Goal: Transaction & Acquisition: Purchase product/service

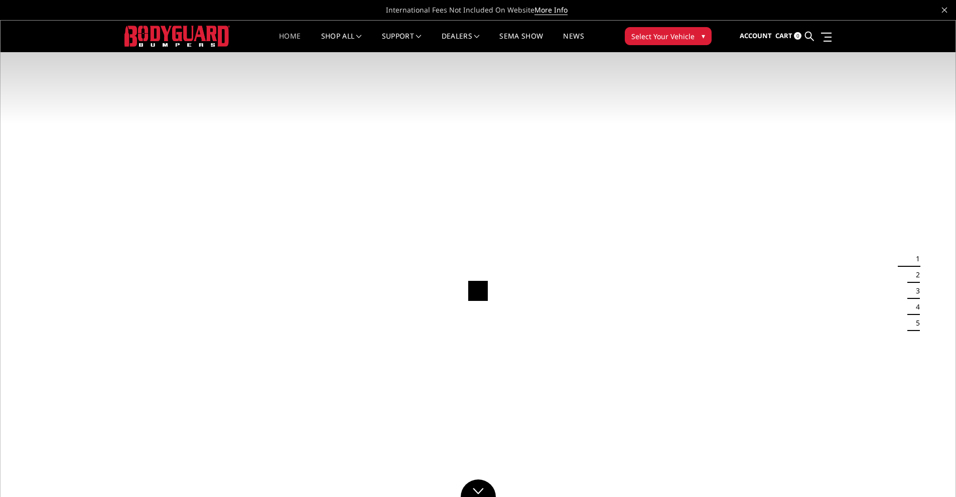
click at [677, 36] on span "Select Your Vehicle" at bounding box center [662, 36] width 63 height 11
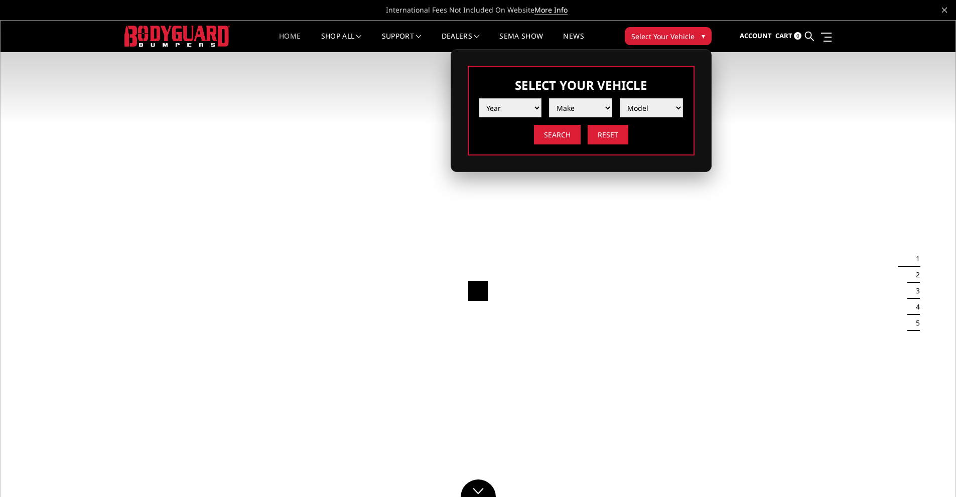
click at [530, 109] on select "Year [DATE] 2024 2023 2022 2021 2020 2019 2018 2017 2016 2015 2014 2013 2012 20…" at bounding box center [510, 107] width 63 height 19
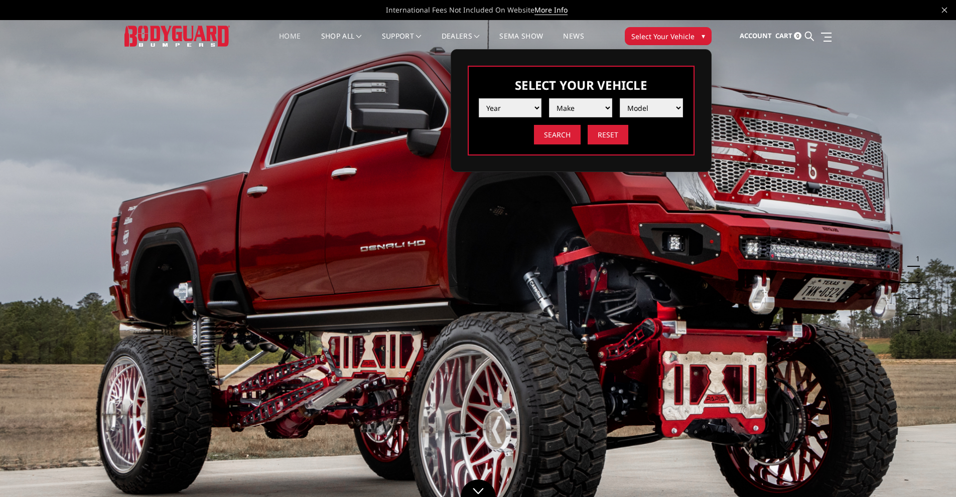
select select "yr_2016"
click at [479, 98] on select "Year [DATE] 2024 2023 2022 2021 2020 2019 2018 2017 2016 2015 2014 2013 2012 20…" at bounding box center [510, 107] width 63 height 19
click at [576, 109] on select "Make Chevrolet Ford GMC Nissan Ram Toyota" at bounding box center [580, 107] width 63 height 19
select select "mk_ram"
click at [549, 98] on select "Make Chevrolet Ford GMC Nissan Ram Toyota" at bounding box center [580, 107] width 63 height 19
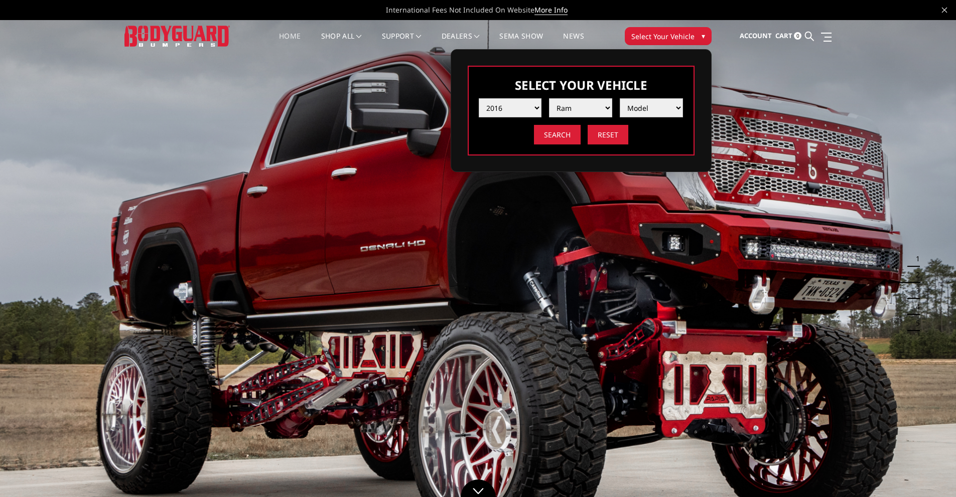
click at [652, 112] on select "Model 1500 5-Lug 1500 Rebel 2500 / 3500 4500 / 5500" at bounding box center [651, 107] width 63 height 19
select select "md_2500-3500"
click at [620, 98] on select "Model 1500 5-Lug 1500 Rebel 2500 / 3500 4500 / 5500" at bounding box center [651, 107] width 63 height 19
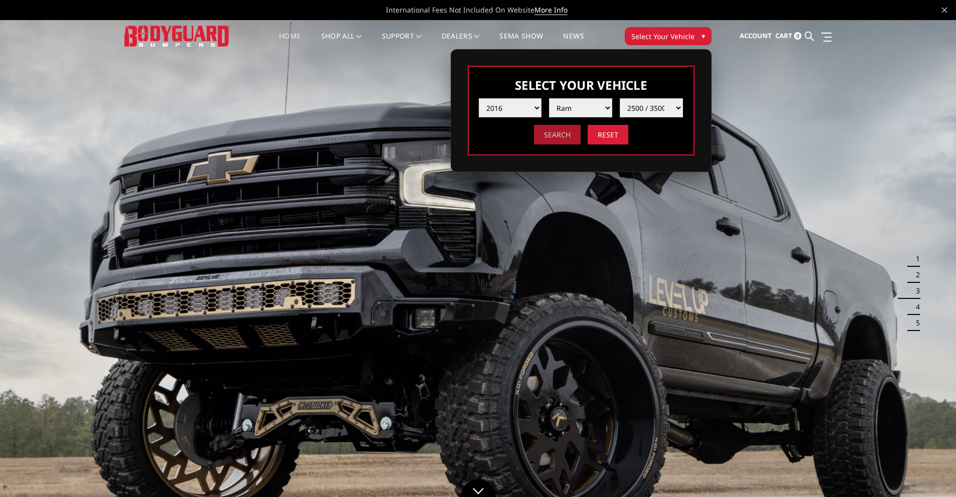
click at [571, 135] on input "Search" at bounding box center [557, 135] width 47 height 20
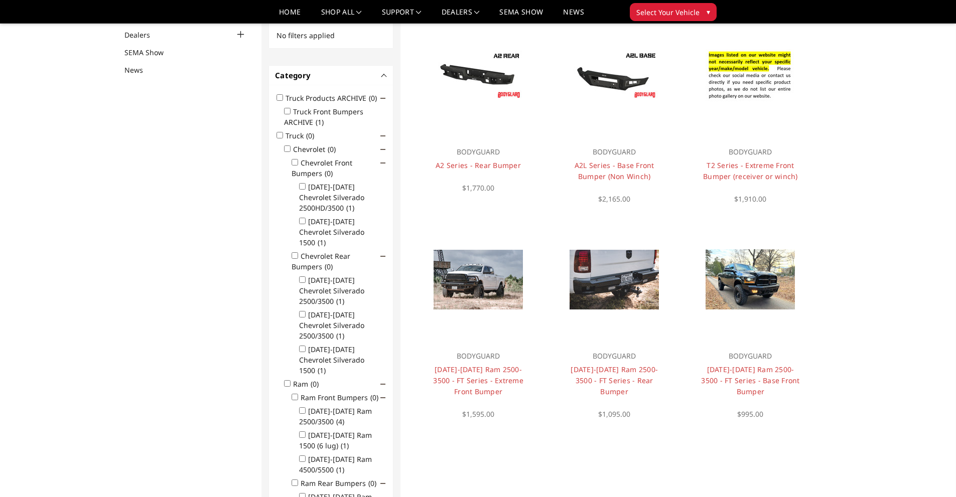
scroll to position [117, 0]
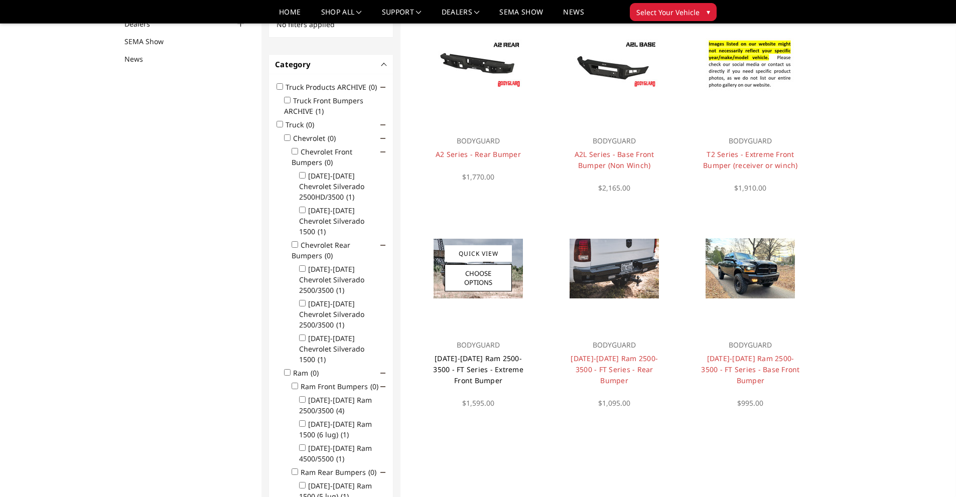
click at [470, 367] on link "2010-2018 Ram 2500-3500 - FT Series - Extreme Front Bumper" at bounding box center [478, 370] width 90 height 32
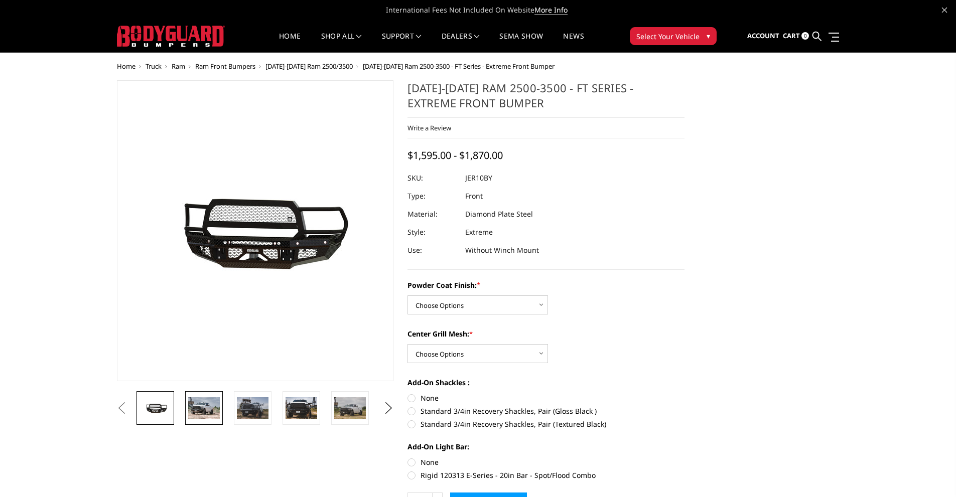
click at [190, 407] on img at bounding box center [204, 407] width 32 height 21
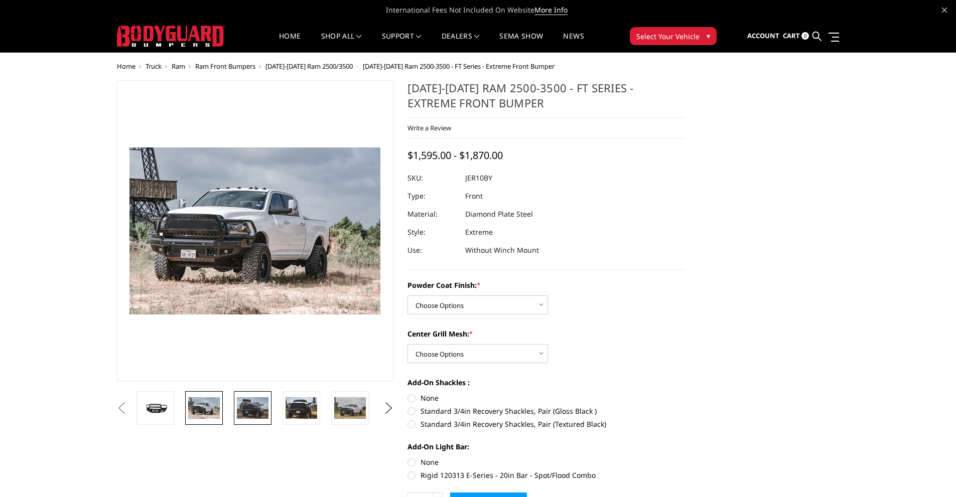
click at [239, 409] on img at bounding box center [253, 407] width 32 height 21
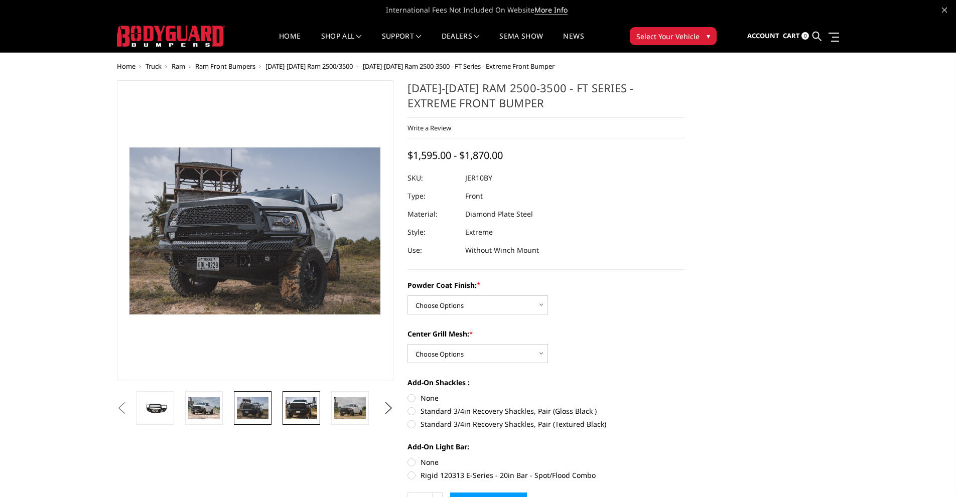
click at [311, 410] on img at bounding box center [301, 407] width 32 height 21
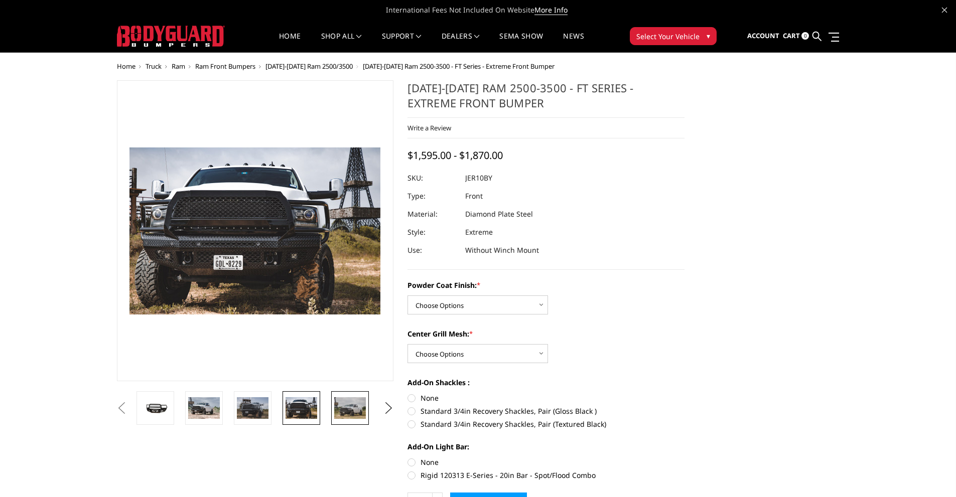
click at [341, 410] on img at bounding box center [350, 407] width 32 height 21
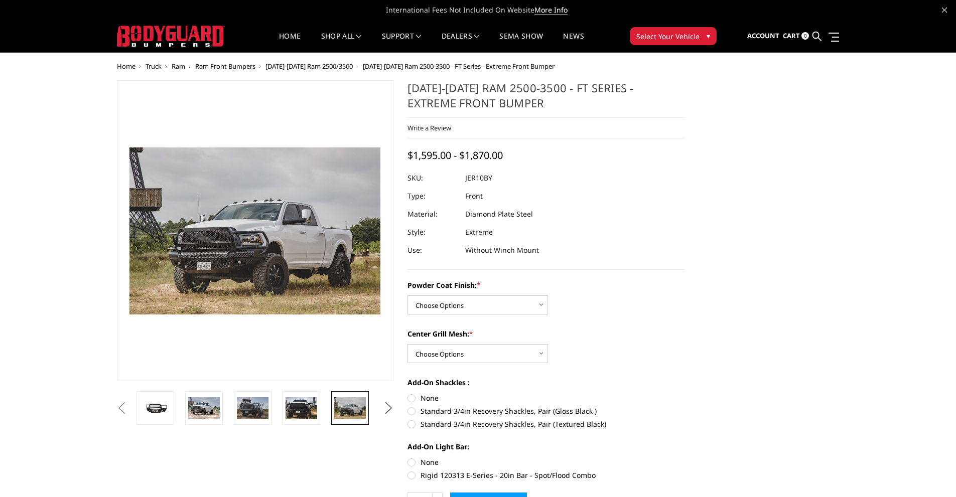
click at [388, 408] on button "Next" at bounding box center [388, 408] width 15 height 15
click at [351, 409] on img at bounding box center [350, 407] width 32 height 21
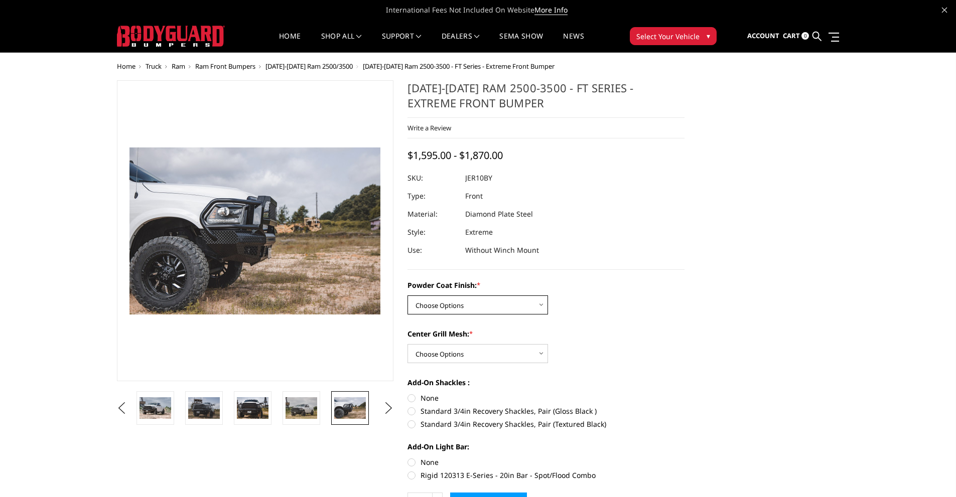
click at [516, 305] on select "Choose Options Bare Metal Gloss Black Powder Coat Textured Black Powder Coat" at bounding box center [477, 304] width 140 height 19
select select "3229"
click at [407, 295] on select "Choose Options Bare Metal Gloss Black Powder Coat Textured Black Powder Coat" at bounding box center [477, 304] width 140 height 19
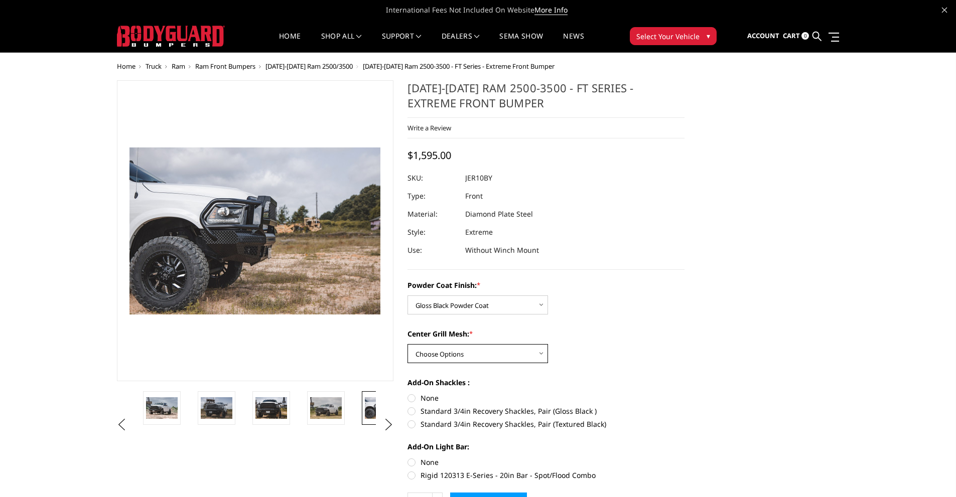
click at [516, 356] on select "Choose Options WITH Expanded Metal in Center Grill WITHOUT Expanded Metal in Ce…" at bounding box center [477, 353] width 140 height 19
click at [407, 344] on select "Choose Options WITH Expanded Metal in Center Grill WITHOUT Expanded Metal in Ce…" at bounding box center [477, 353] width 140 height 19
click at [522, 356] on select "Choose Options WITH Expanded Metal in Center Grill WITHOUT Expanded Metal in Ce…" at bounding box center [477, 353] width 140 height 19
select select "3232"
click at [407, 344] on select "Choose Options WITH Expanded Metal in Center Grill WITHOUT Expanded Metal in Ce…" at bounding box center [477, 353] width 140 height 19
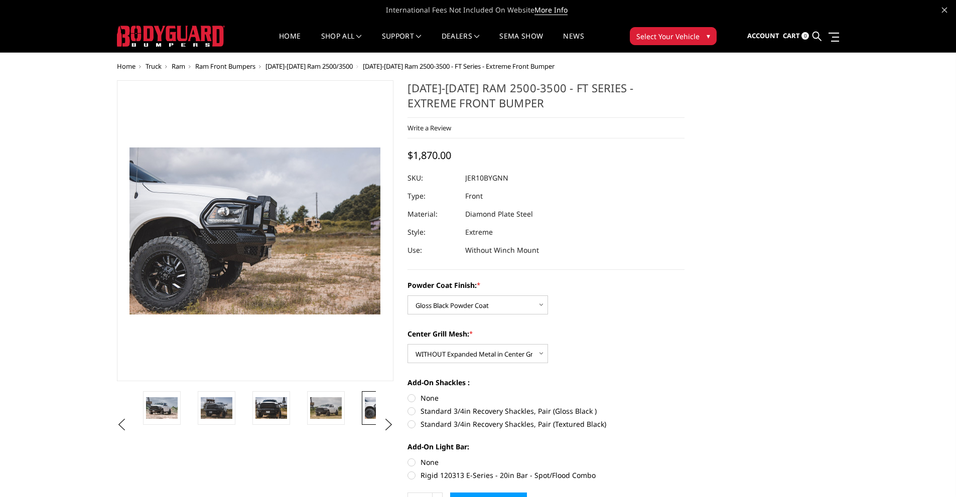
click at [623, 350] on div "Center Grill Mesh: * Choose Options WITH Expanded Metal in Center Grill WITHOUT…" at bounding box center [545, 346] width 277 height 35
click at [503, 294] on div "Powder Coat Finish: * Choose Options Bare Metal Gloss Black Powder Coat Texture…" at bounding box center [545, 297] width 277 height 35
click at [505, 301] on select "Choose Options Bare Metal Gloss Black Powder Coat Textured Black Powder Coat" at bounding box center [477, 304] width 140 height 19
click at [407, 295] on select "Choose Options Bare Metal Gloss Black Powder Coat Textured Black Powder Coat" at bounding box center [477, 304] width 140 height 19
click at [536, 308] on select "Choose Options Bare Metal Gloss Black Powder Coat Textured Black Powder Coat" at bounding box center [477, 304] width 140 height 19
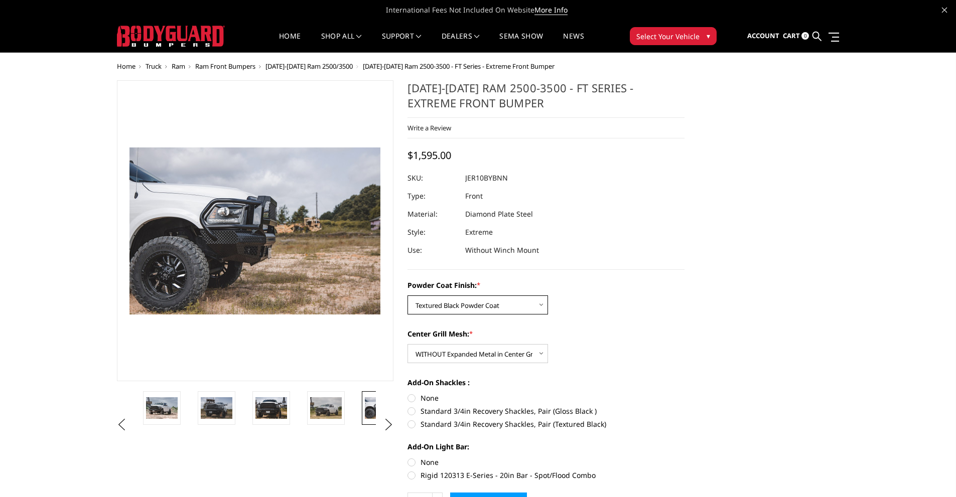
click at [407, 295] on select "Choose Options Bare Metal Gloss Black Powder Coat Textured Black Powder Coat" at bounding box center [477, 304] width 140 height 19
click at [526, 303] on select "Choose Options Bare Metal Gloss Black Powder Coat Textured Black Powder Coat" at bounding box center [477, 304] width 140 height 19
select select "3229"
click at [407, 295] on select "Choose Options Bare Metal Gloss Black Powder Coat Textured Black Powder Coat" at bounding box center [477, 304] width 140 height 19
click at [524, 355] on select "Choose Options WITH Expanded Metal in Center Grill WITHOUT Expanded Metal in Ce…" at bounding box center [477, 353] width 140 height 19
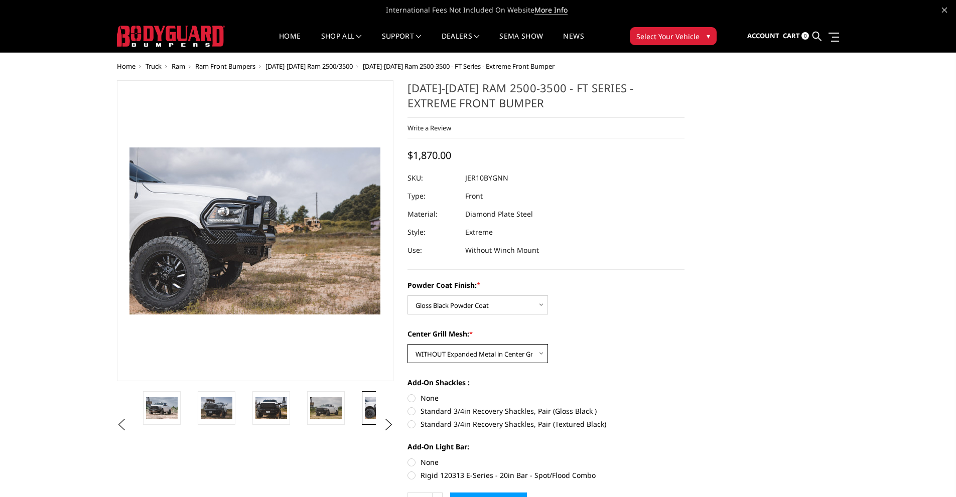
select select "3231"
click at [407, 344] on select "Choose Options WITH Expanded Metal in Center Grill WITHOUT Expanded Metal in Ce…" at bounding box center [477, 353] width 140 height 19
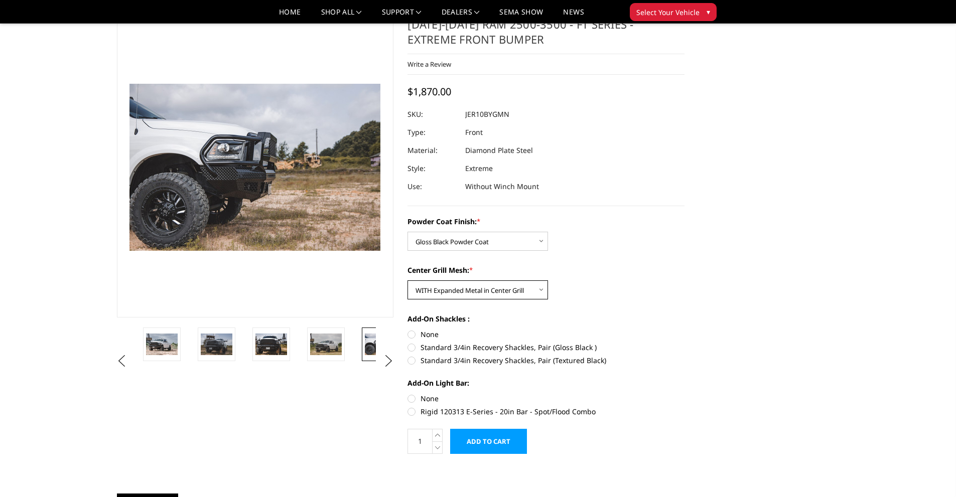
scroll to position [34, 0]
click at [385, 360] on button "Next" at bounding box center [388, 361] width 15 height 15
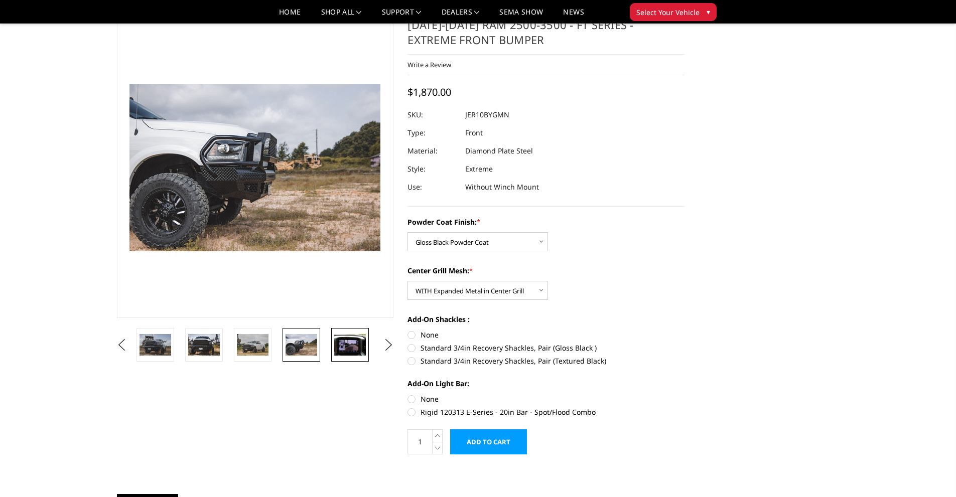
click at [351, 345] on img at bounding box center [350, 344] width 32 height 21
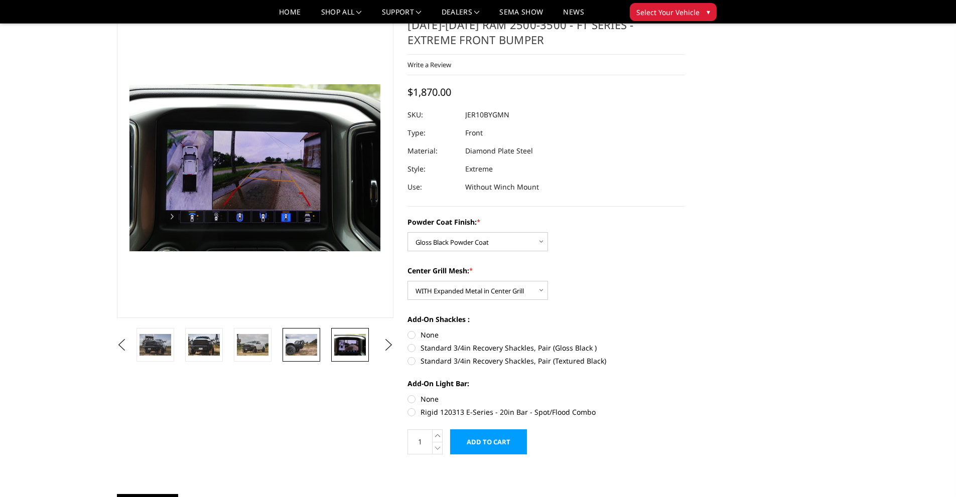
click at [302, 342] on img at bounding box center [301, 344] width 32 height 21
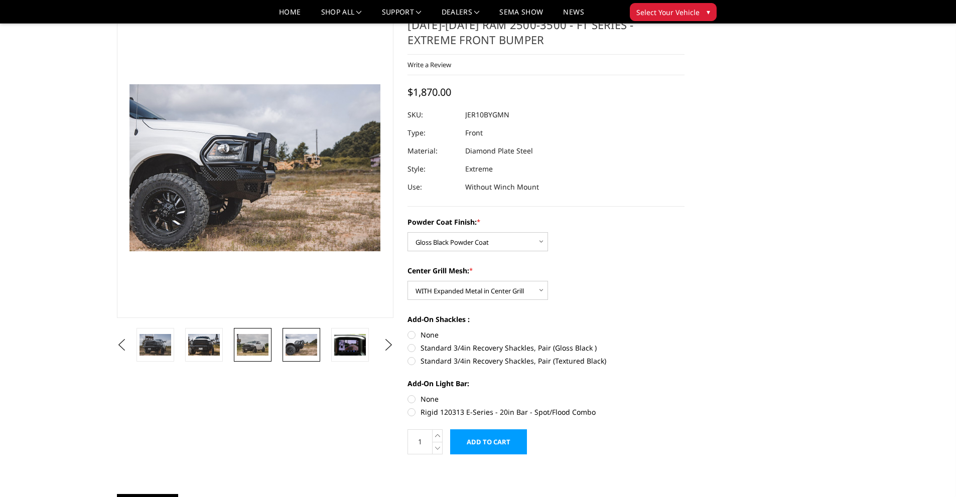
click at [265, 343] on img at bounding box center [253, 344] width 32 height 21
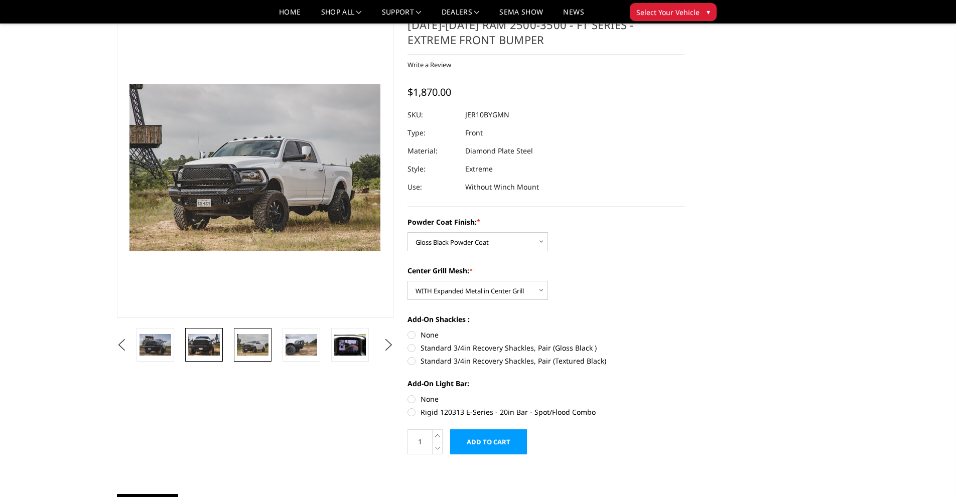
click at [210, 340] on img at bounding box center [204, 344] width 32 height 21
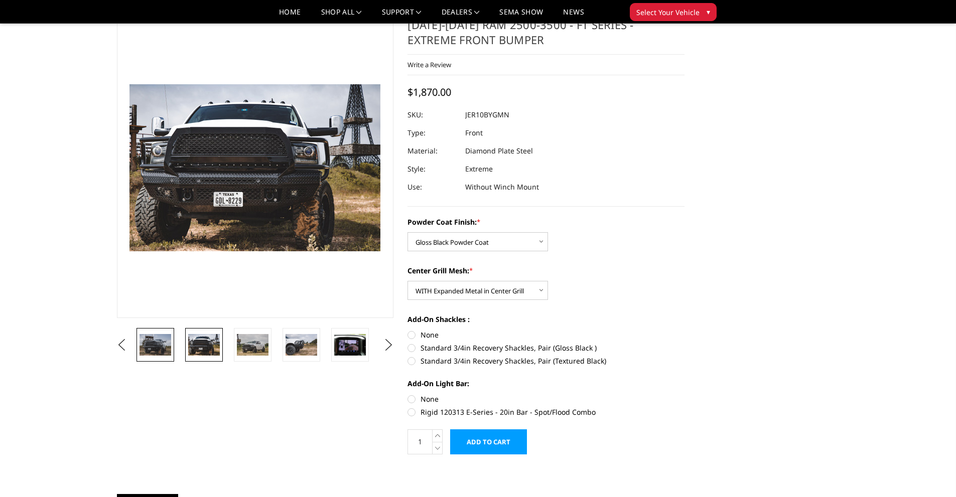
click at [166, 341] on img at bounding box center [155, 344] width 32 height 21
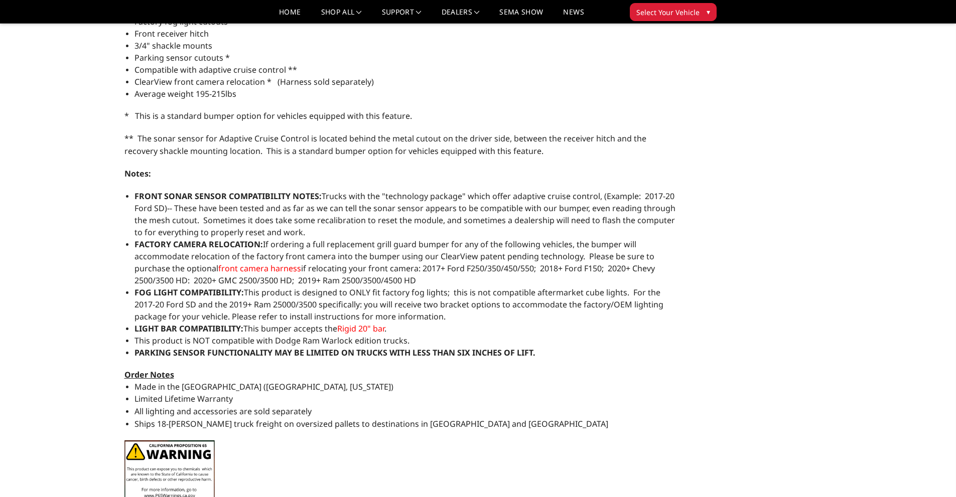
scroll to position [669, 0]
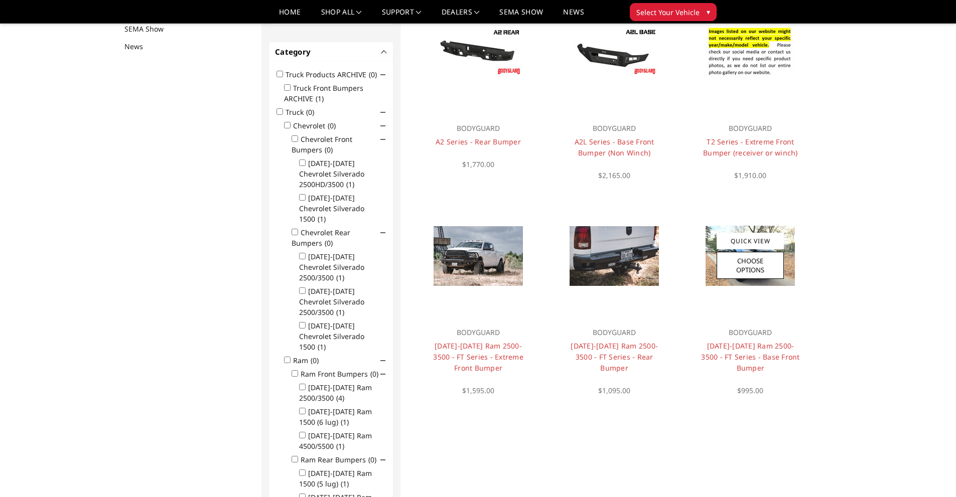
scroll to position [130, 0]
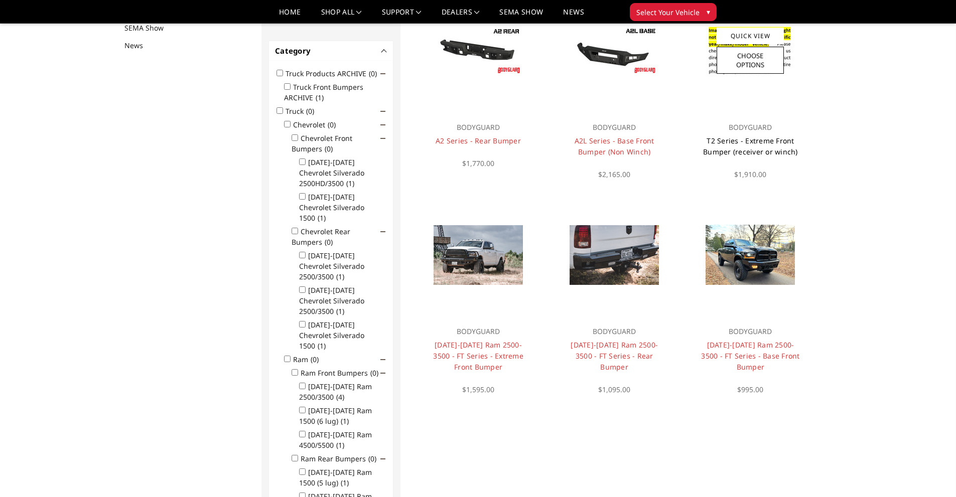
click at [774, 137] on link "T2 Series - Extreme Front Bumper (receiver or winch)" at bounding box center [750, 146] width 95 height 21
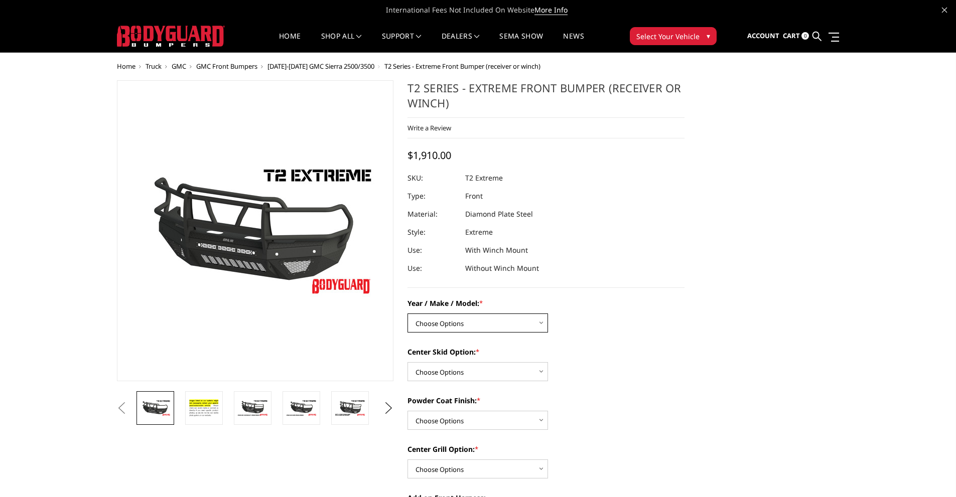
click at [494, 318] on select "Choose Options Chevrolet 19-21 1500 Chevrolet 15-19 2500 / 3500 Chevrolet 20-23…" at bounding box center [477, 323] width 140 height 19
select select "1445"
click at [407, 314] on select "Choose Options Chevrolet 19-21 1500 Chevrolet 15-19 2500 / 3500 Chevrolet 20-23…" at bounding box center [477, 323] width 140 height 19
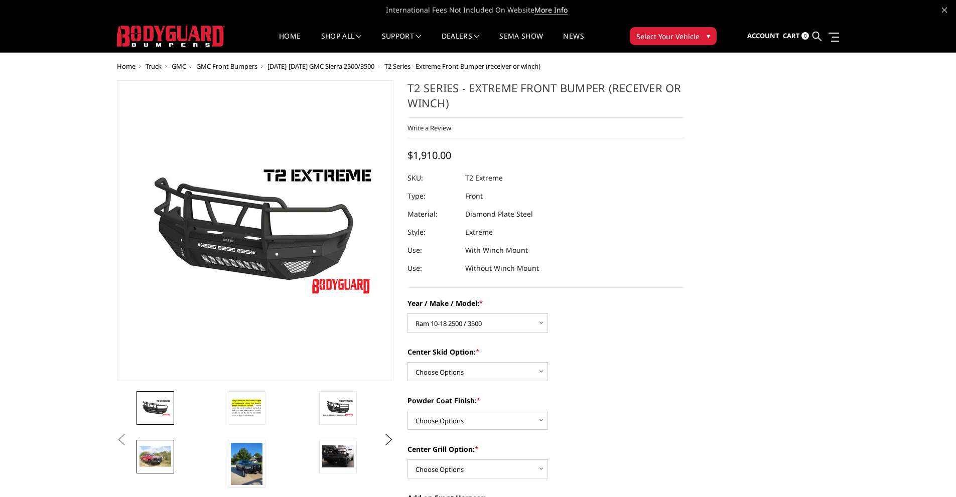
click at [162, 460] on img at bounding box center [155, 456] width 32 height 21
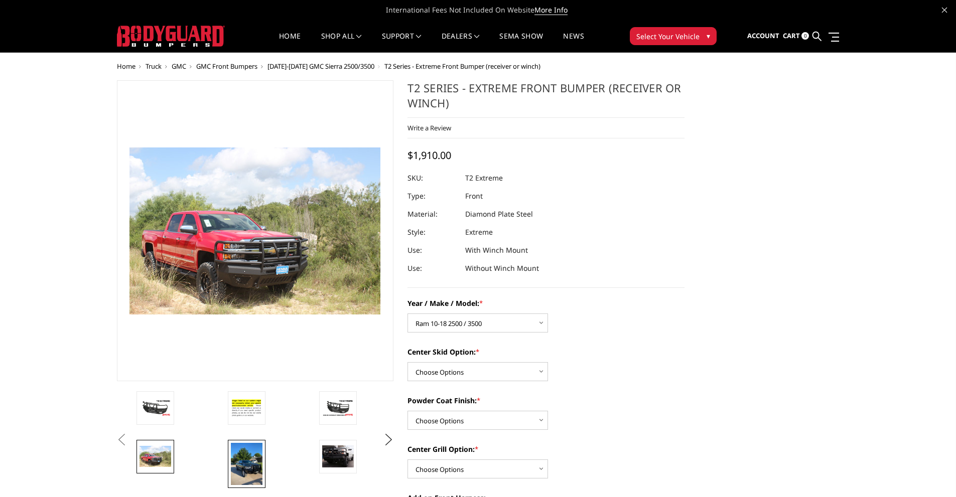
click at [247, 465] on img at bounding box center [247, 464] width 32 height 43
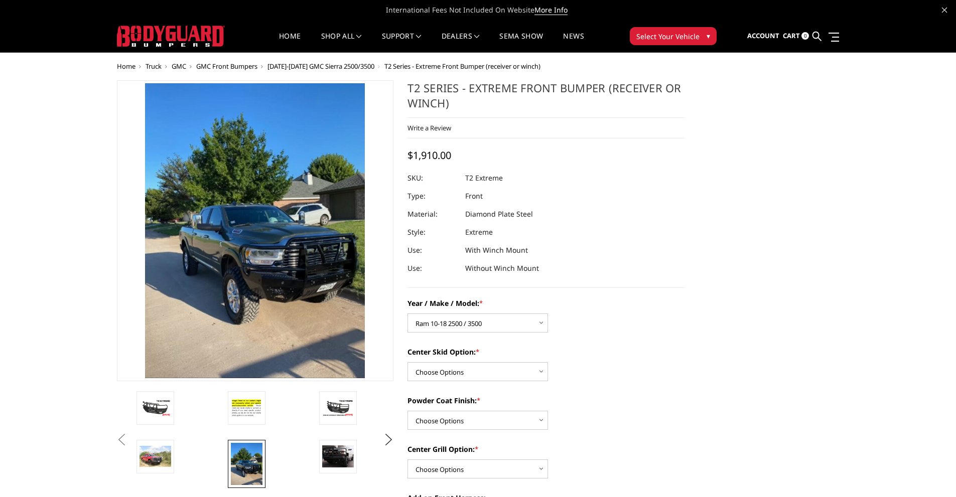
click at [248, 465] on img at bounding box center [247, 464] width 32 height 43
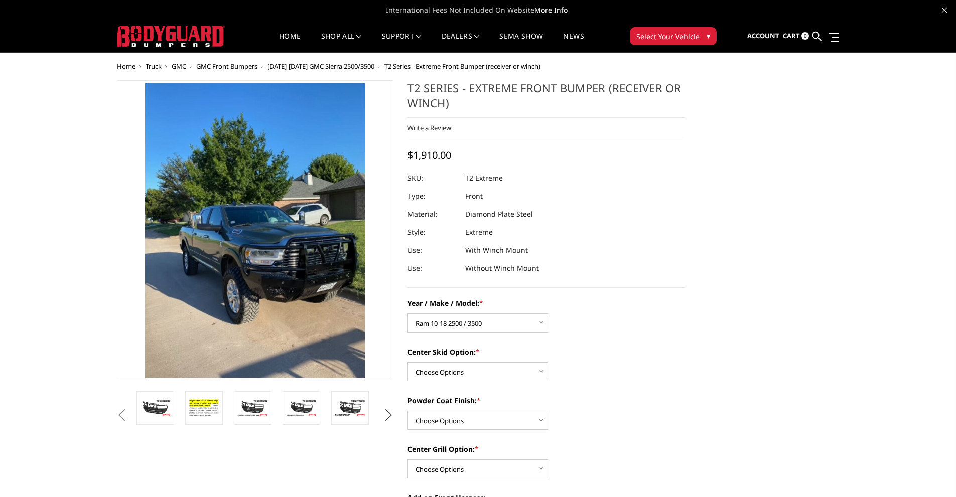
click at [390, 417] on button "Next" at bounding box center [388, 415] width 15 height 15
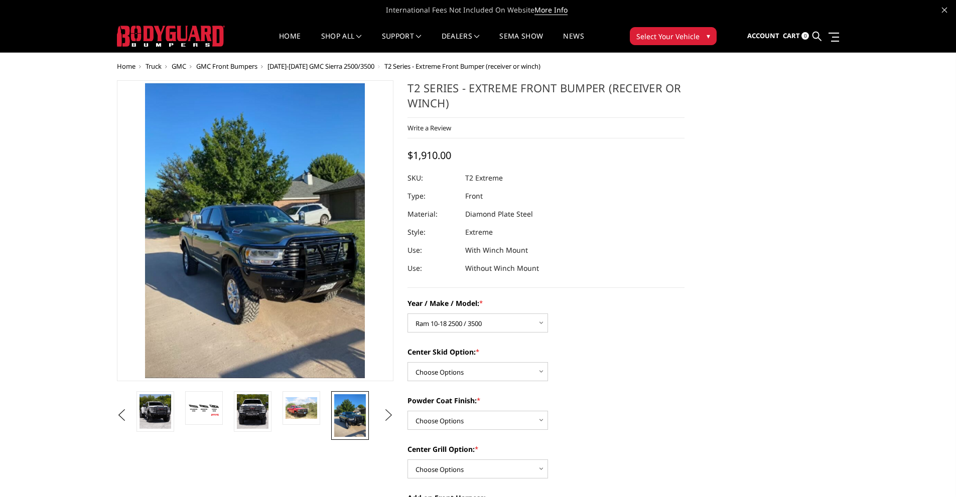
click at [390, 417] on button "Next" at bounding box center [388, 415] width 15 height 15
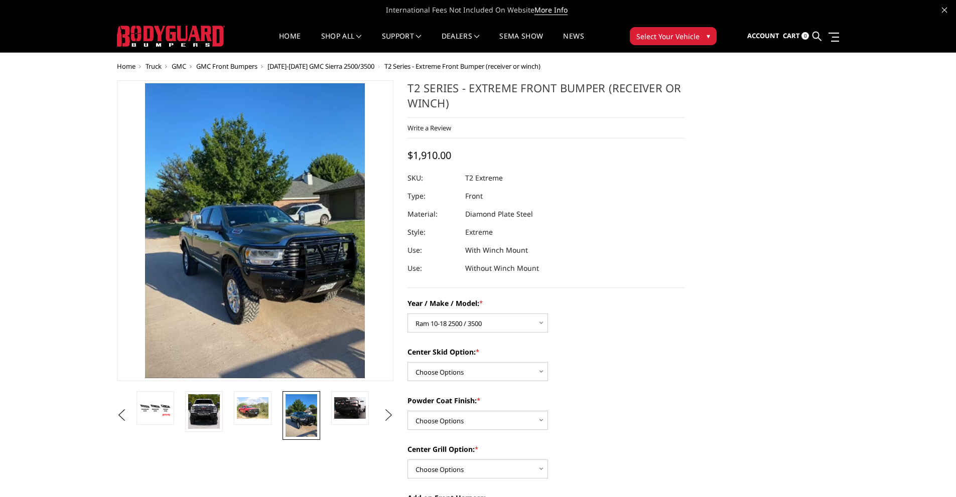
click at [390, 417] on button "Next" at bounding box center [388, 415] width 15 height 15
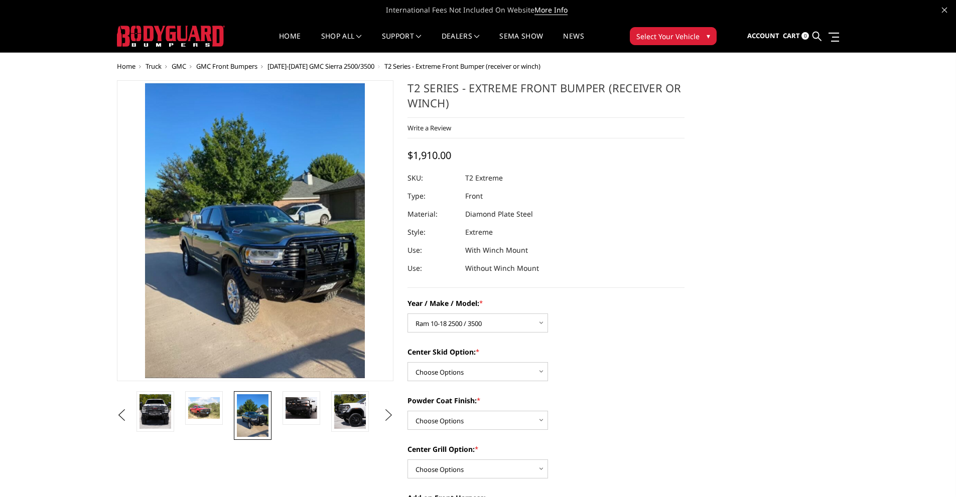
click at [390, 417] on button "Next" at bounding box center [388, 415] width 15 height 15
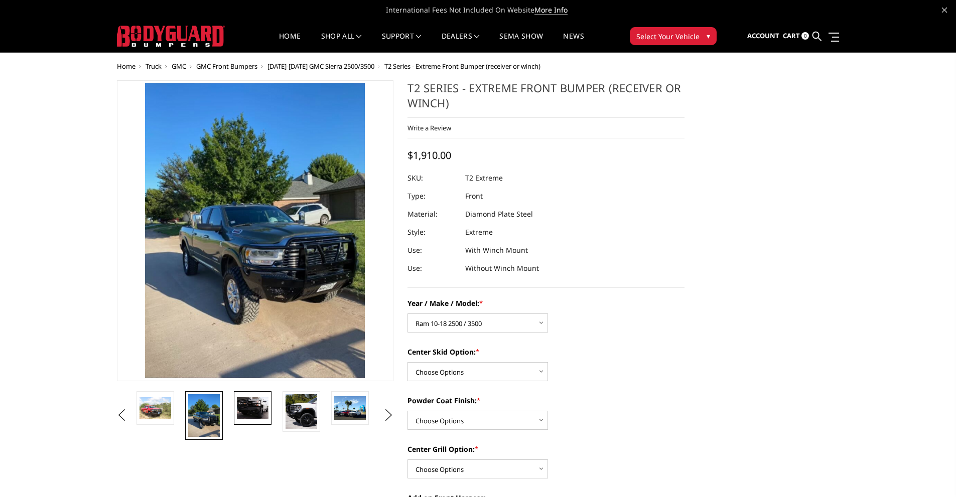
click at [256, 412] on img at bounding box center [253, 408] width 32 height 22
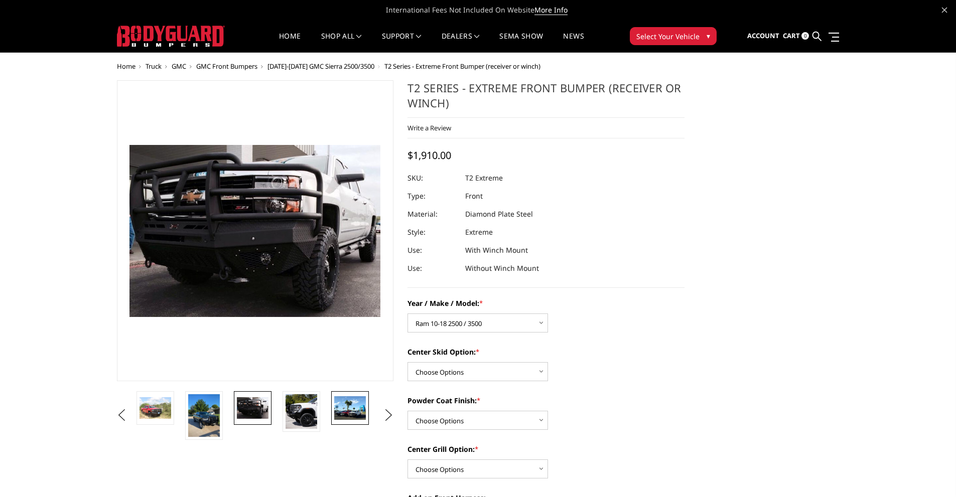
click at [347, 412] on img at bounding box center [350, 408] width 32 height 24
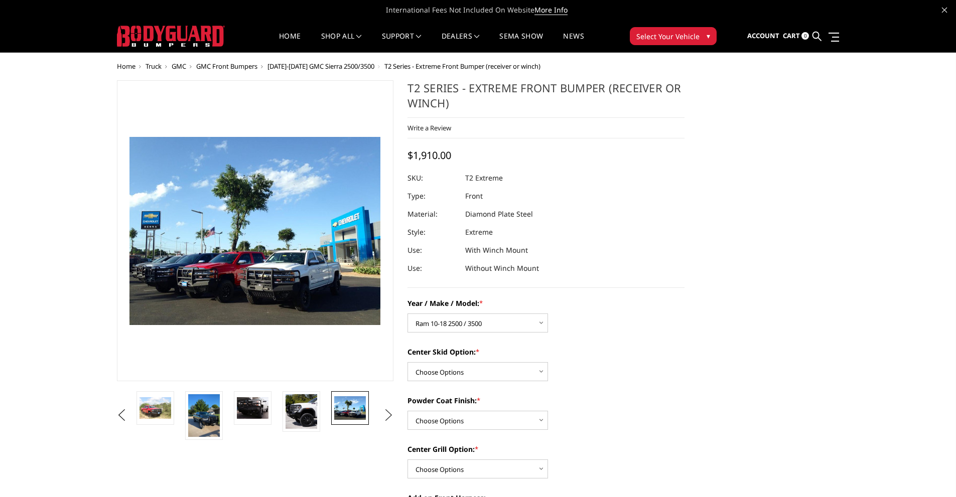
click at [389, 415] on button "Next" at bounding box center [388, 415] width 15 height 15
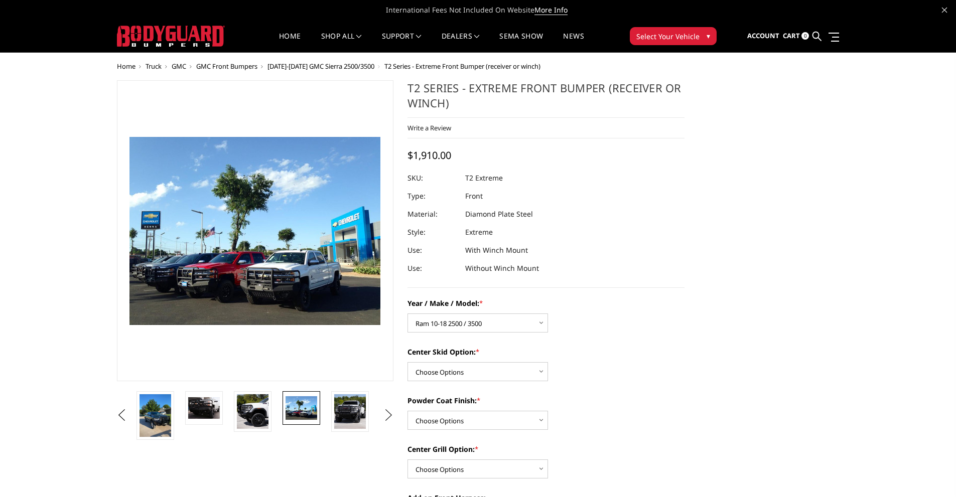
click at [389, 415] on button "Next" at bounding box center [388, 415] width 15 height 15
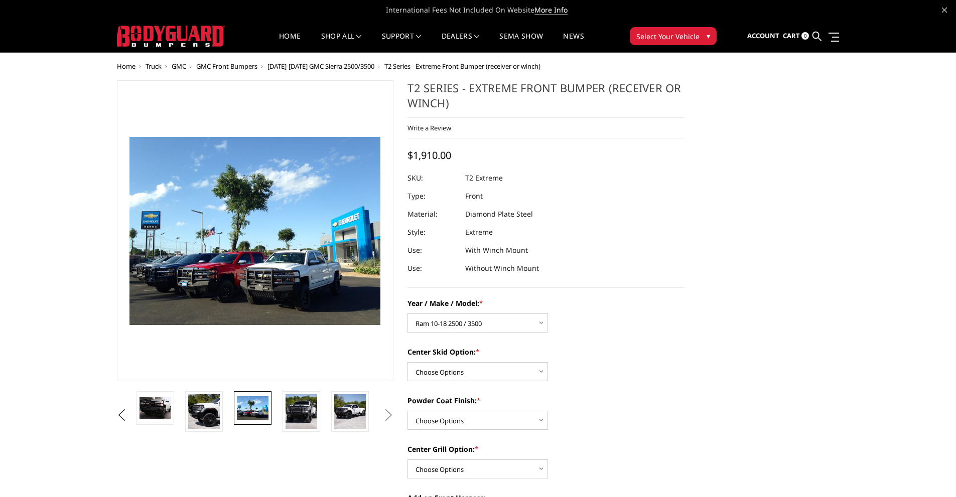
click at [389, 415] on button "Next" at bounding box center [388, 415] width 15 height 15
click at [306, 410] on img at bounding box center [301, 411] width 32 height 35
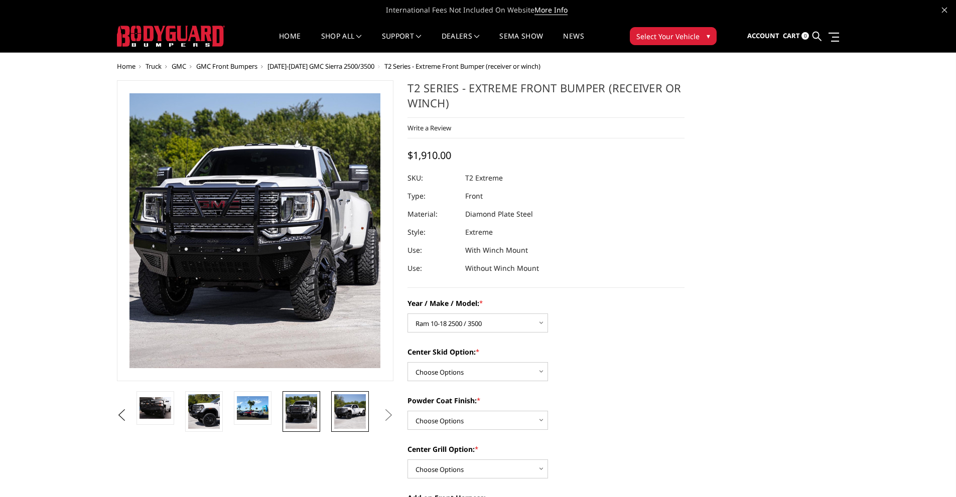
click at [346, 410] on img at bounding box center [350, 411] width 32 height 35
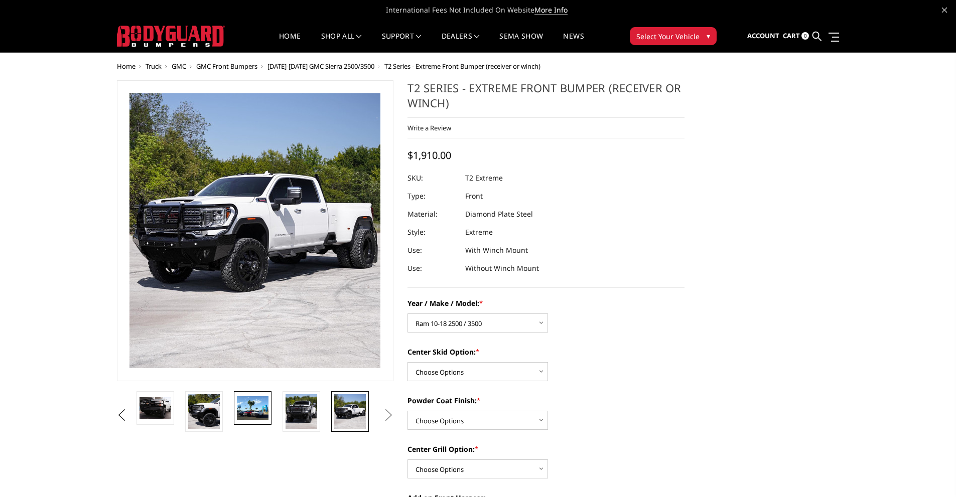
click at [263, 404] on img at bounding box center [253, 408] width 32 height 24
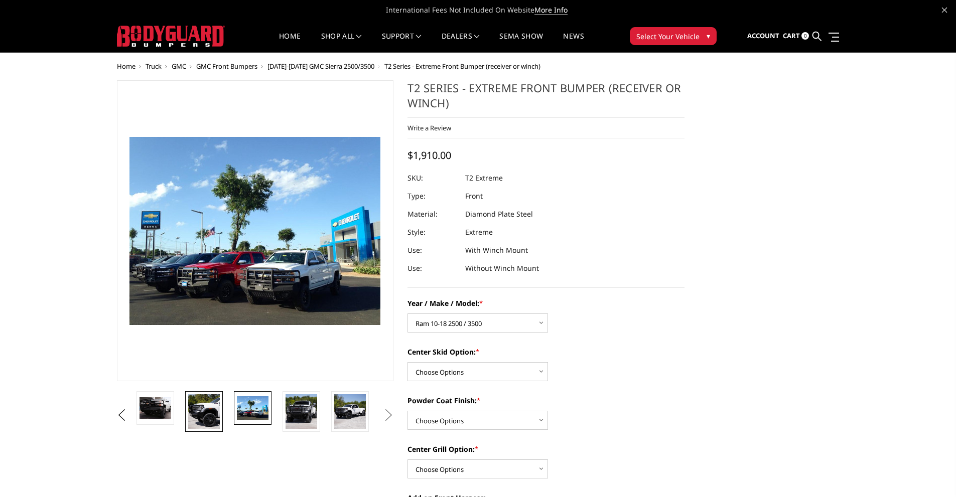
click at [214, 415] on img at bounding box center [204, 411] width 32 height 35
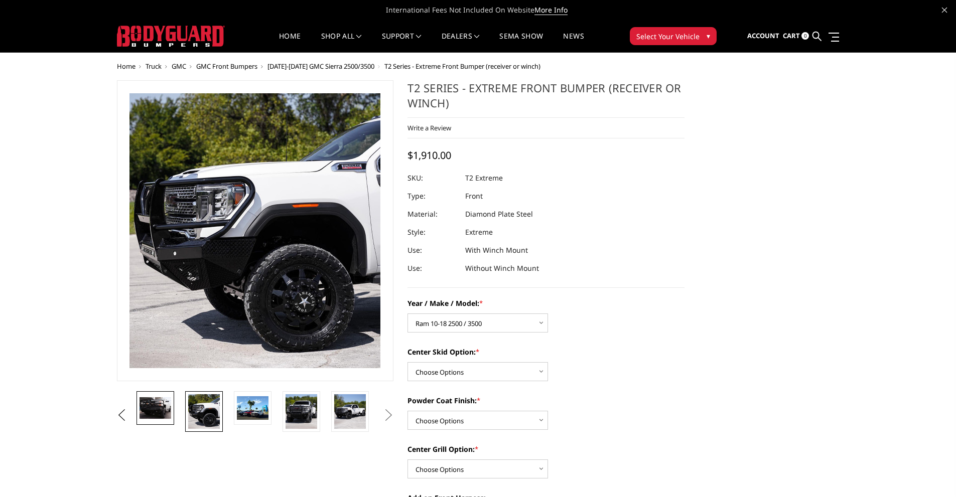
click at [160, 410] on img at bounding box center [155, 408] width 32 height 22
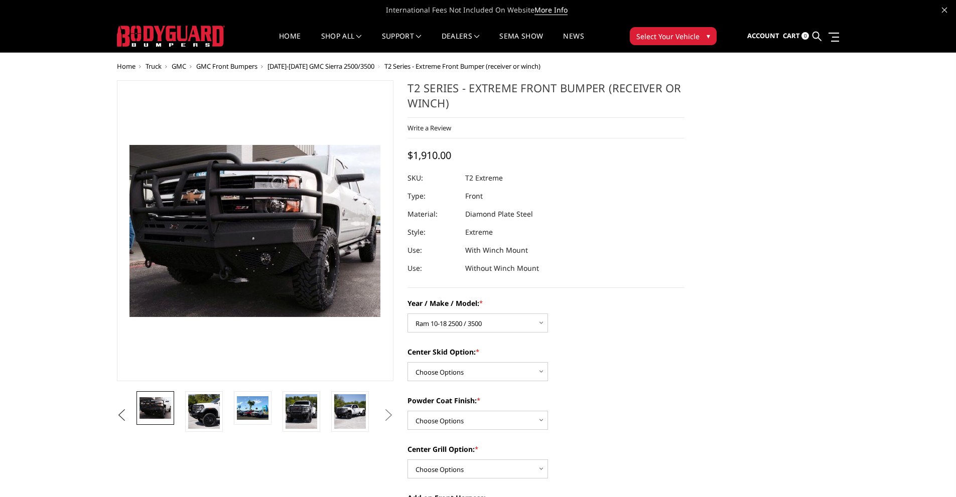
click at [122, 416] on button "Previous" at bounding box center [121, 415] width 15 height 15
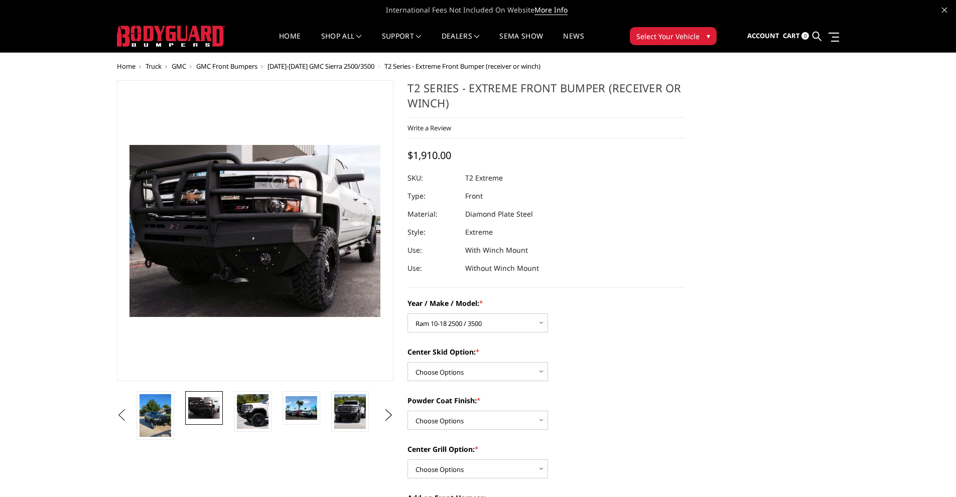
click at [122, 416] on button "Previous" at bounding box center [121, 415] width 15 height 15
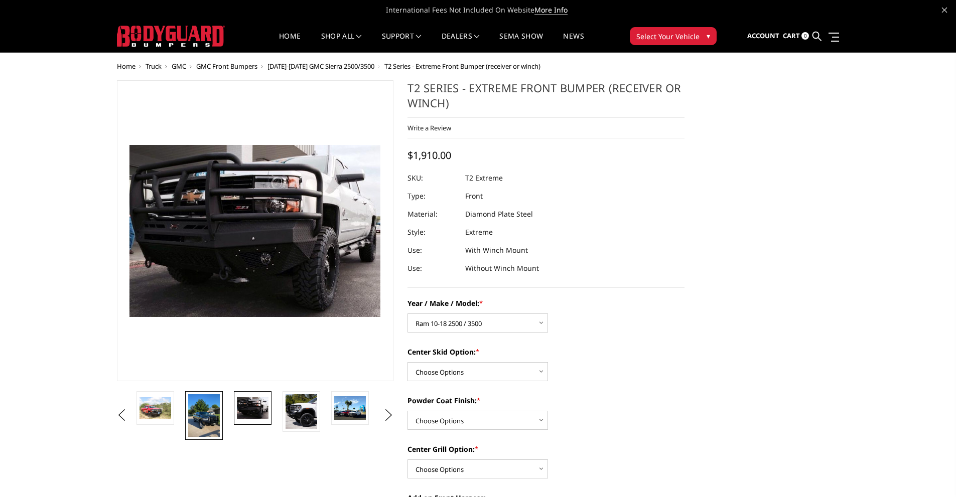
click at [198, 414] on img at bounding box center [204, 415] width 32 height 43
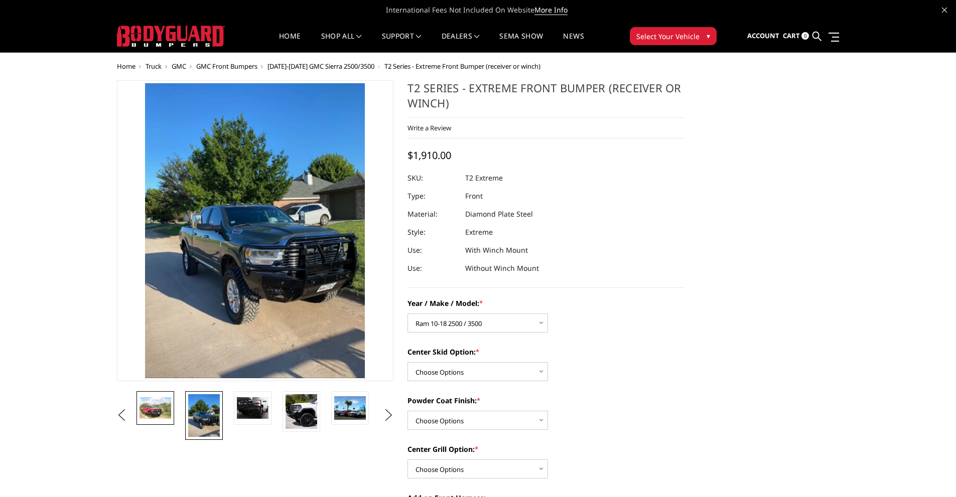
click at [163, 407] on img at bounding box center [155, 407] width 32 height 21
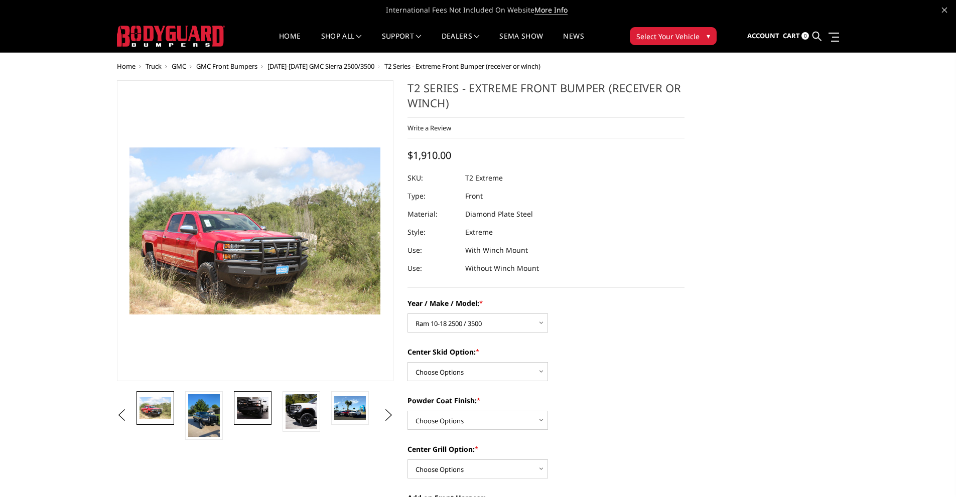
click at [245, 404] on img at bounding box center [253, 408] width 32 height 22
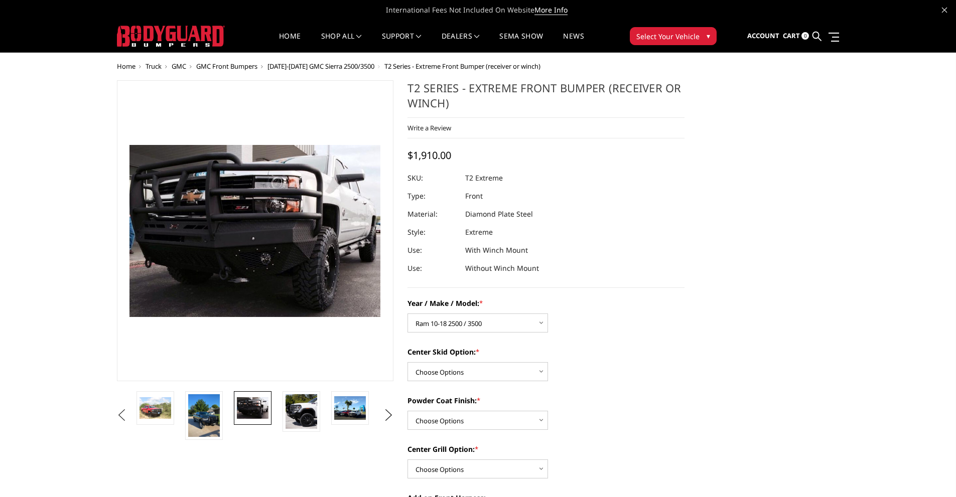
click at [121, 413] on button "Previous" at bounding box center [121, 415] width 15 height 15
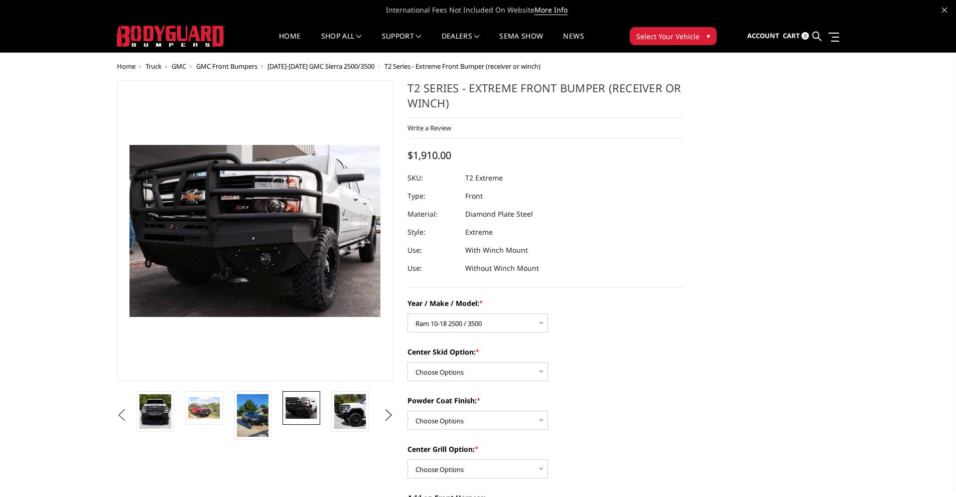
click at [121, 413] on button "Previous" at bounding box center [121, 415] width 15 height 15
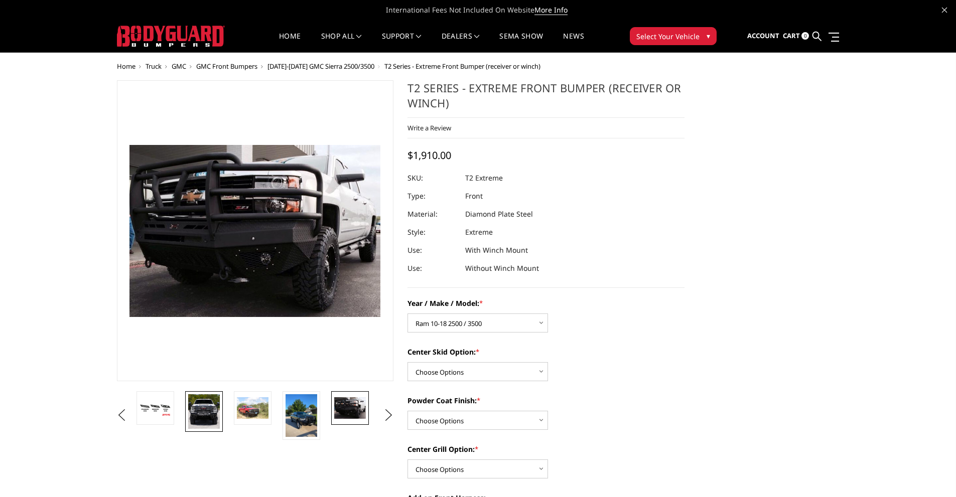
click at [212, 412] on img at bounding box center [204, 411] width 32 height 35
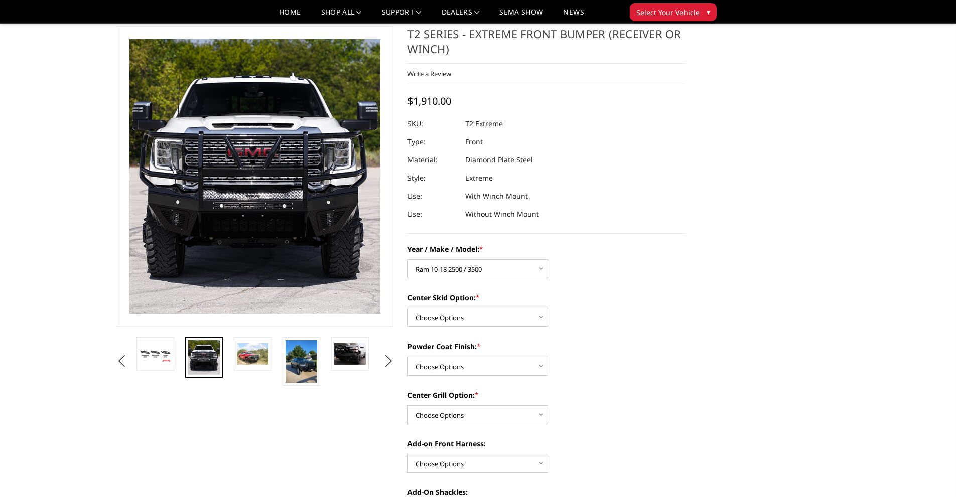
scroll to position [34, 0]
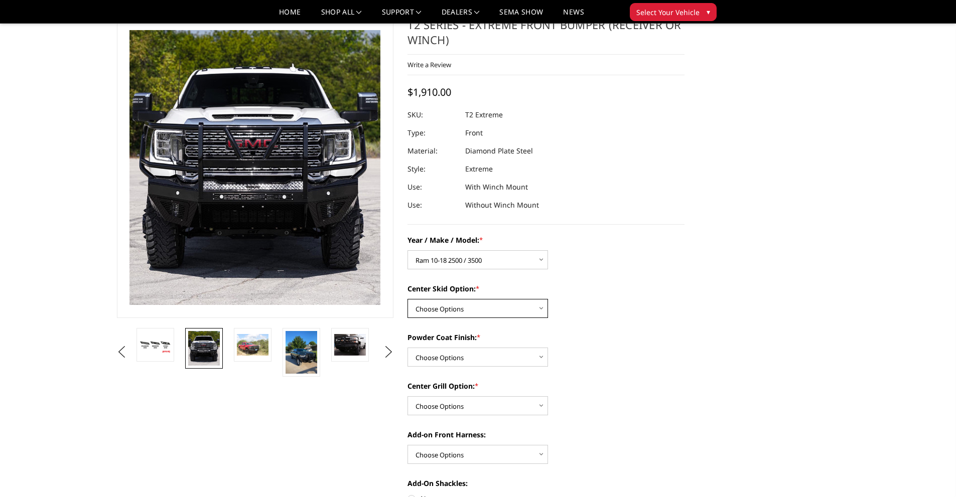
click at [489, 307] on select "Choose Options Standard center skid plate (included) Receiver tube Winch mount …" at bounding box center [477, 308] width 140 height 19
select select "624"
click at [407, 299] on select "Choose Options Standard center skid plate (included) Receiver tube Winch mount …" at bounding box center [477, 308] width 140 height 19
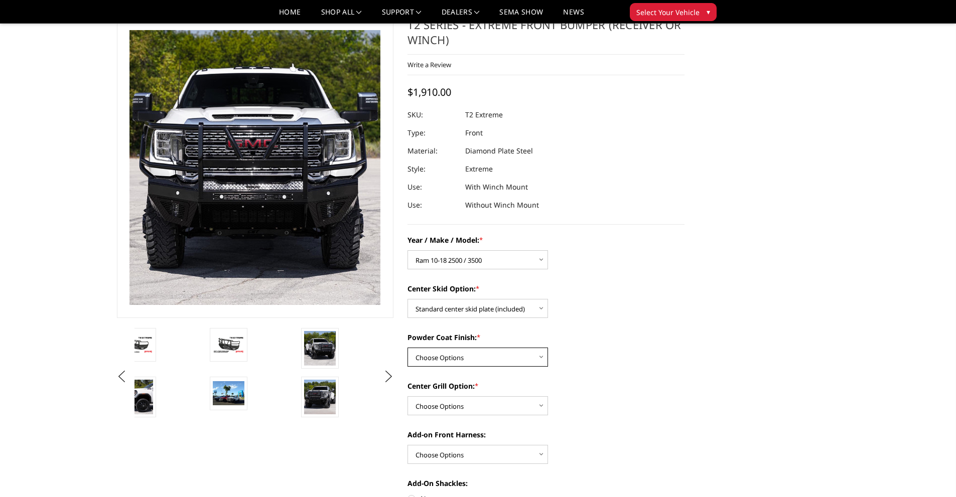
click at [488, 359] on select "Choose Options Bare metal Gloss Black Powder Coat Texture Black Powder Coat" at bounding box center [477, 357] width 140 height 19
select select "665"
click at [407, 348] on select "Choose Options Bare metal Gloss Black Powder Coat Texture Black Powder Coat" at bounding box center [477, 357] width 140 height 19
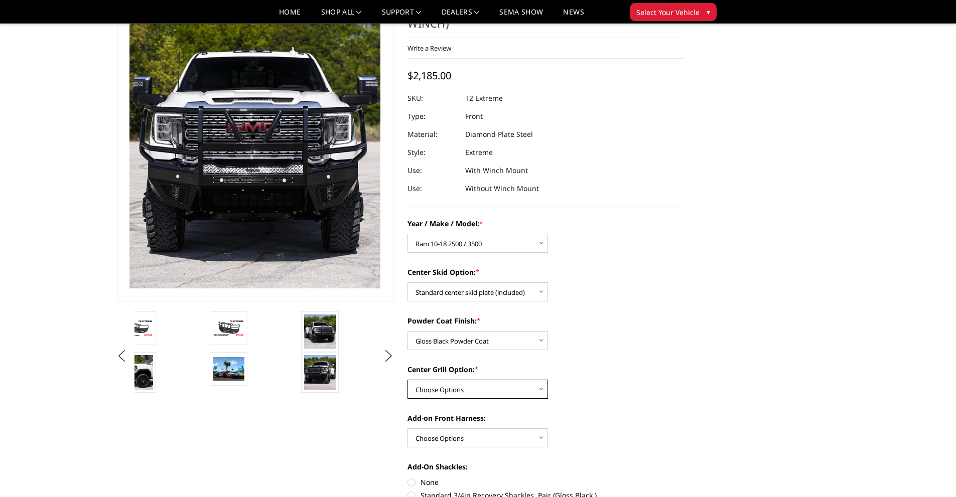
click at [483, 388] on select "Choose Options Add expanded metal in center grill Decline this option" at bounding box center [477, 389] width 140 height 19
select select "1080"
click at [407, 380] on select "Choose Options Add expanded metal in center grill Decline this option" at bounding box center [477, 389] width 140 height 19
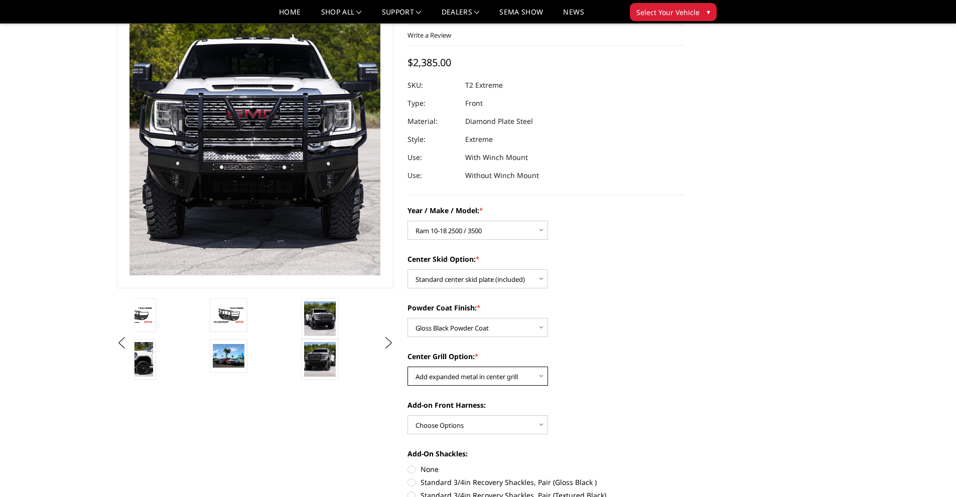
scroll to position [67, 0]
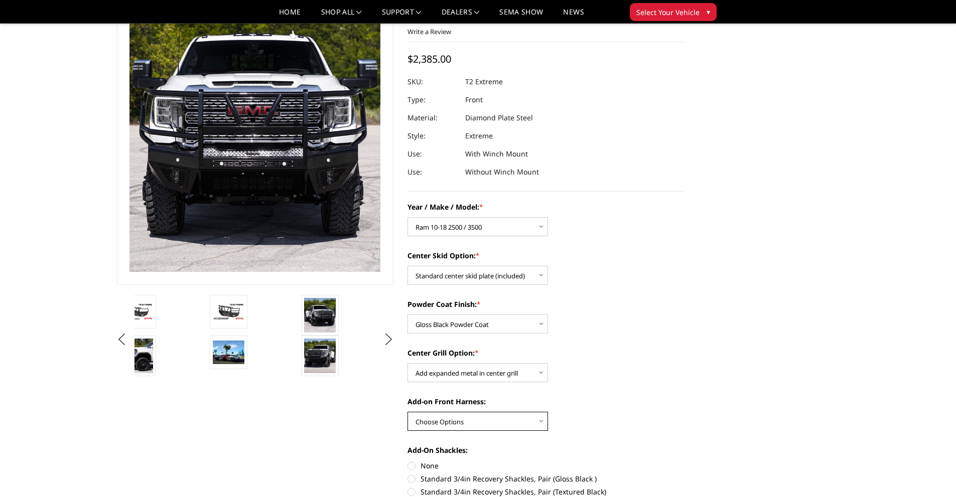
click at [481, 418] on select "Choose Options WITH front camera harness WITHOUT front camera harness" at bounding box center [477, 421] width 140 height 19
select select "1696"
click at [407, 412] on select "Choose Options WITH front camera harness WITHOUT front camera harness" at bounding box center [477, 421] width 140 height 19
click at [491, 375] on select "Choose Options Add expanded metal in center grill Decline this option" at bounding box center [477, 372] width 140 height 19
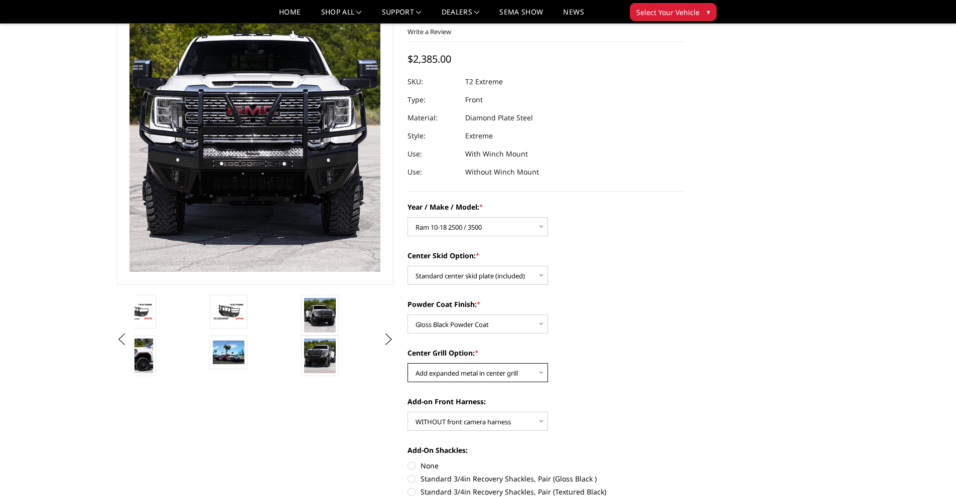
select select "1081"
click at [407, 363] on select "Choose Options Add expanded metal in center grill Decline this option" at bounding box center [477, 372] width 140 height 19
click at [325, 349] on img at bounding box center [320, 356] width 32 height 35
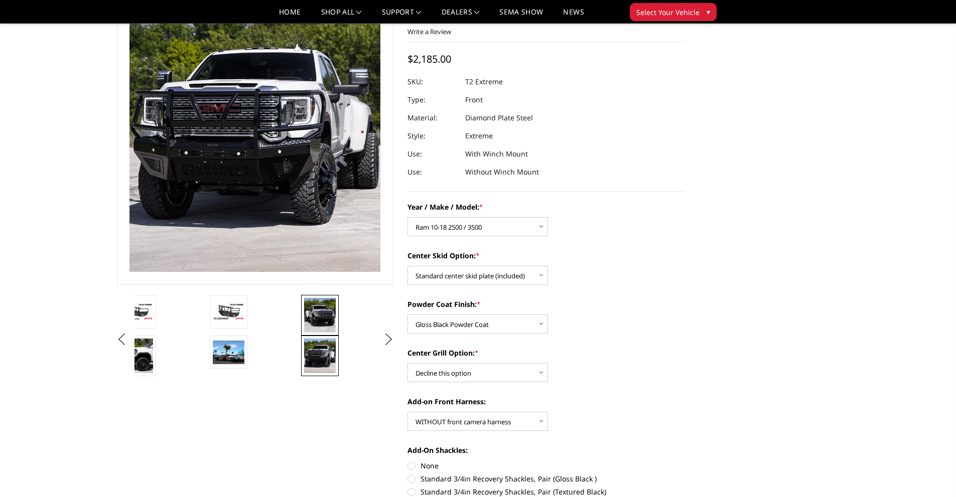
click at [325, 321] on img at bounding box center [320, 315] width 32 height 35
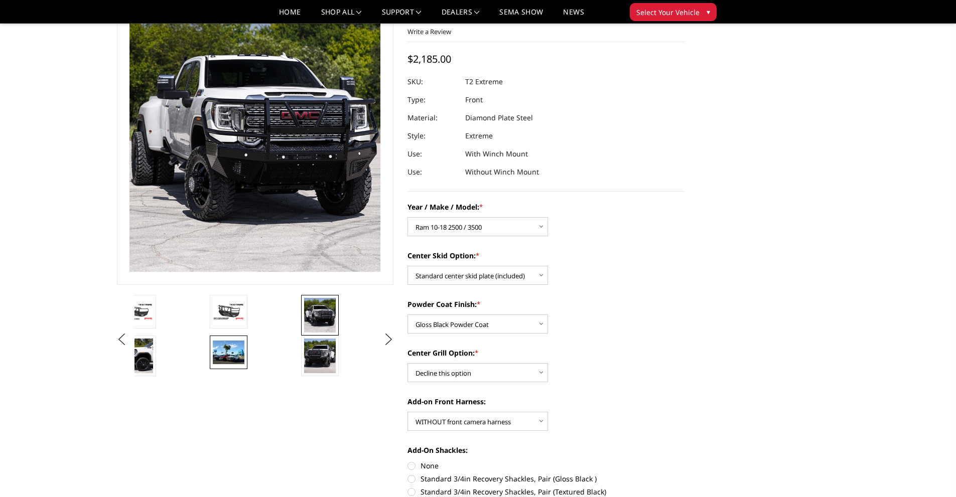
click at [242, 353] on img at bounding box center [229, 353] width 32 height 24
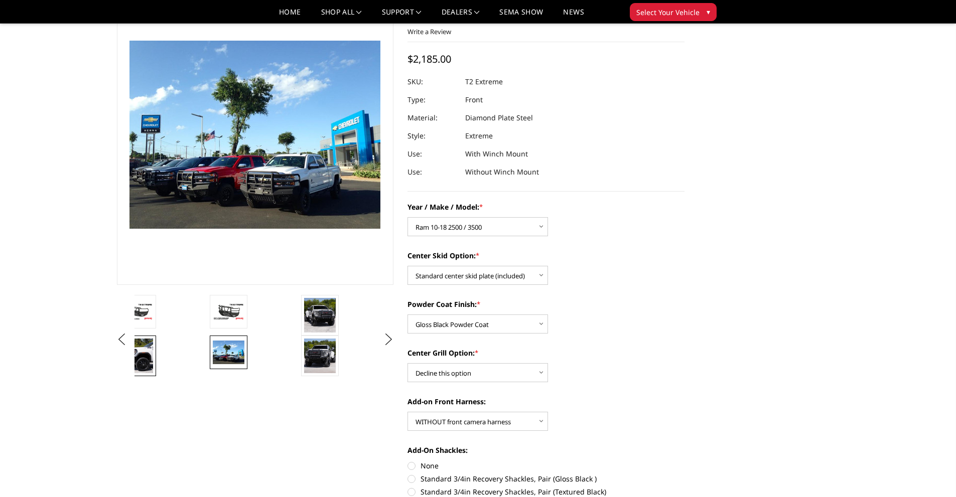
click at [147, 355] on img at bounding box center [137, 356] width 32 height 35
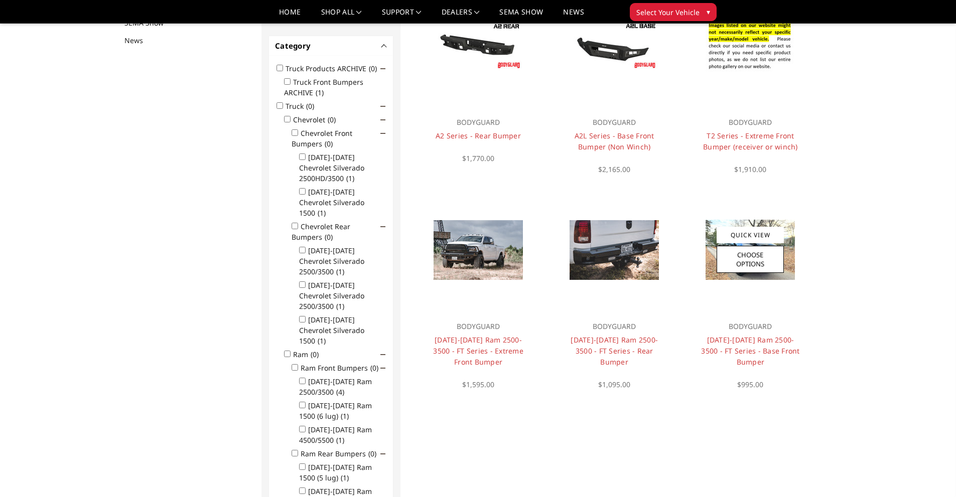
scroll to position [130, 0]
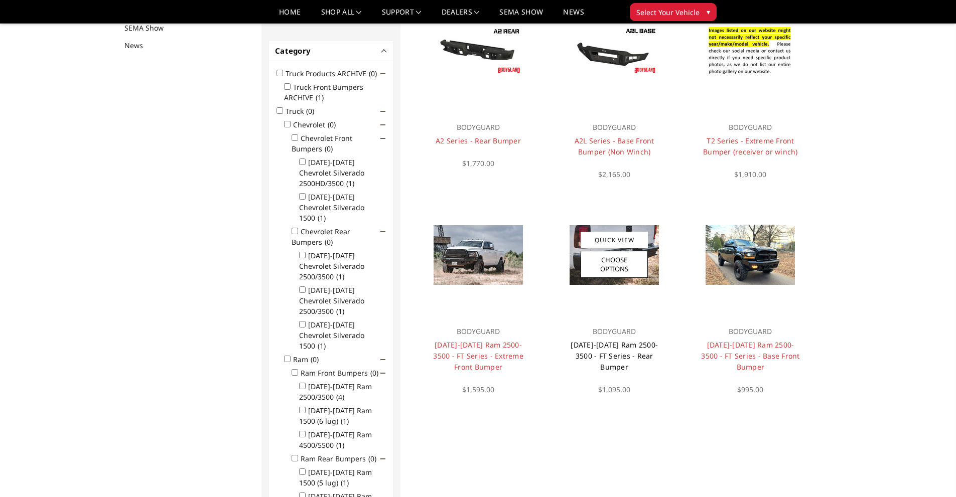
click at [625, 348] on link "[DATE]-[DATE] Ram 2500-3500 - FT Series - Rear Bumper" at bounding box center [613, 356] width 87 height 32
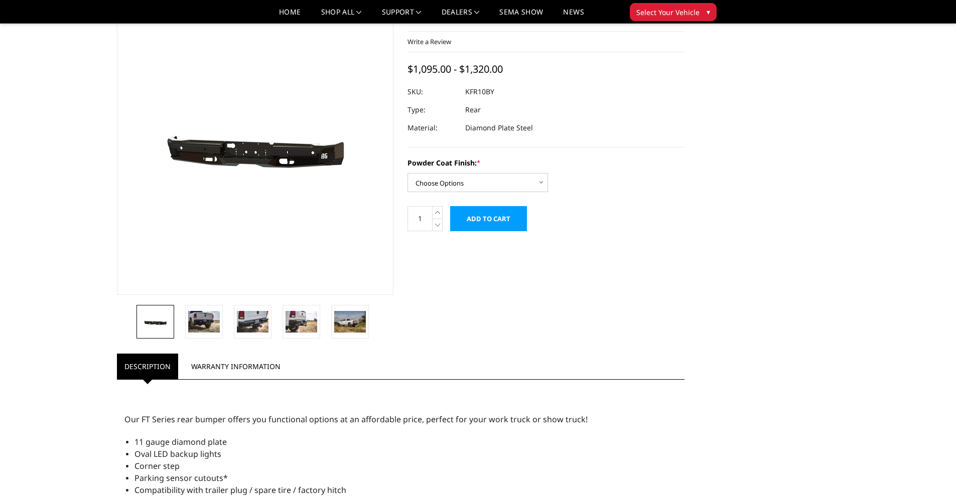
scroll to position [67, 0]
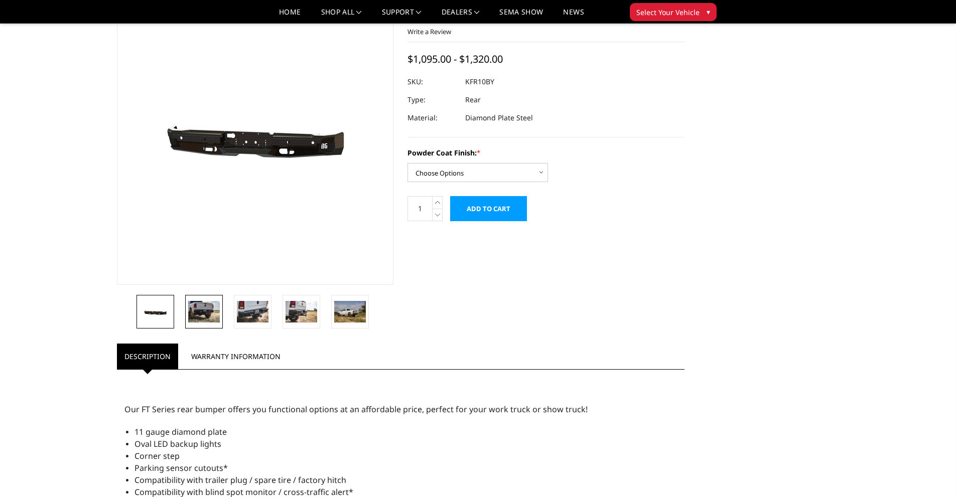
click at [209, 306] on img at bounding box center [204, 311] width 32 height 21
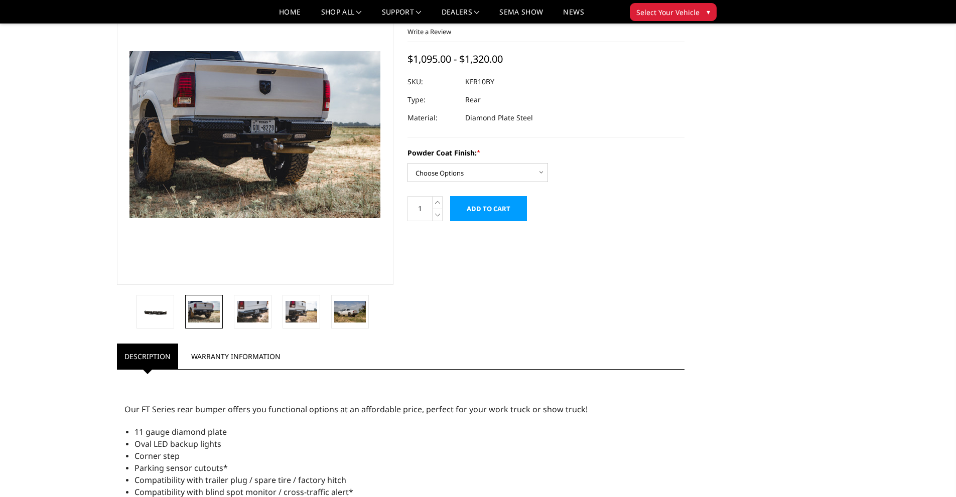
scroll to position [40, 0]
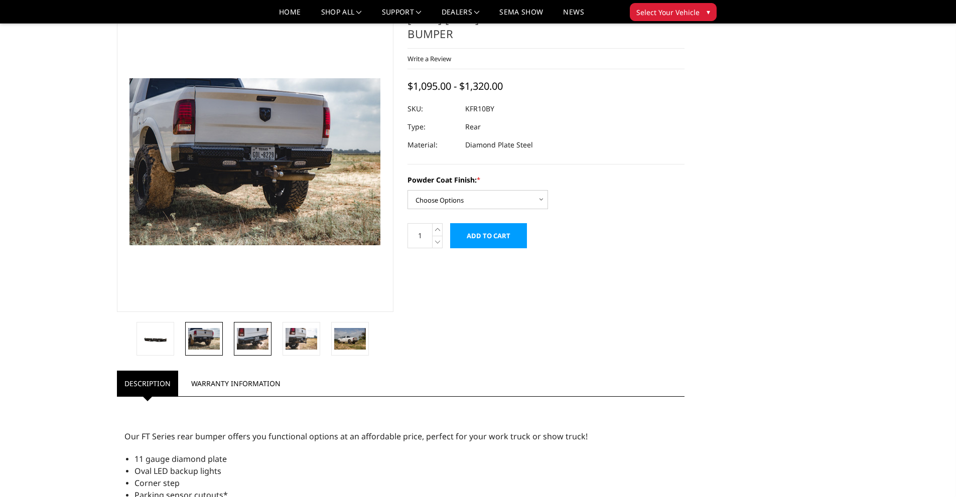
click at [253, 338] on img at bounding box center [253, 338] width 32 height 21
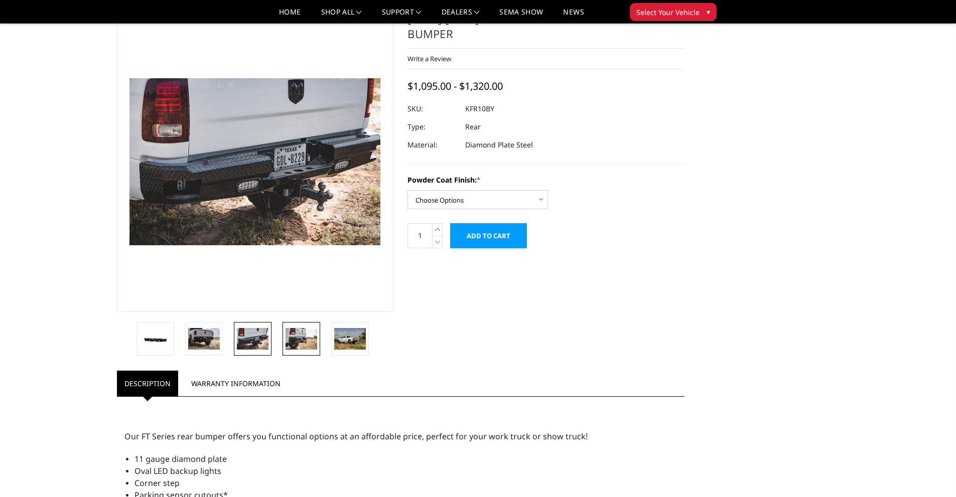
click at [295, 336] on img at bounding box center [301, 338] width 32 height 21
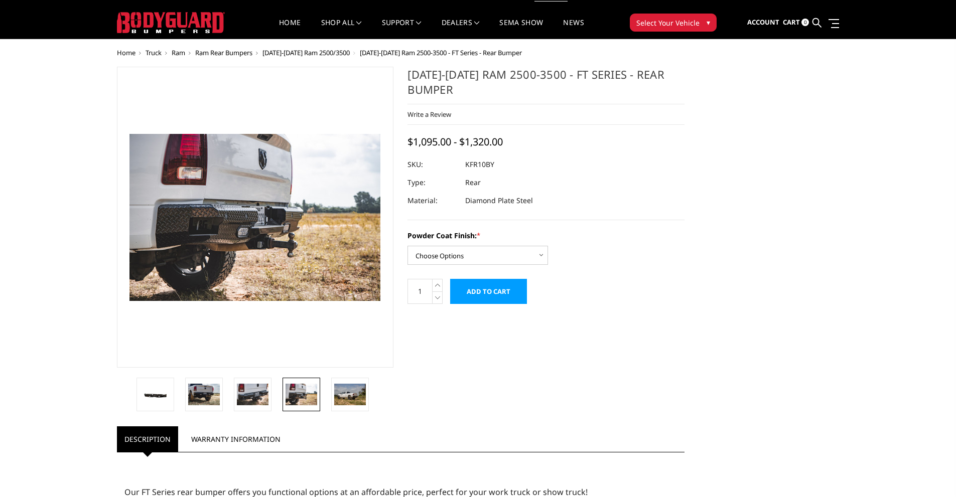
scroll to position [0, 0]
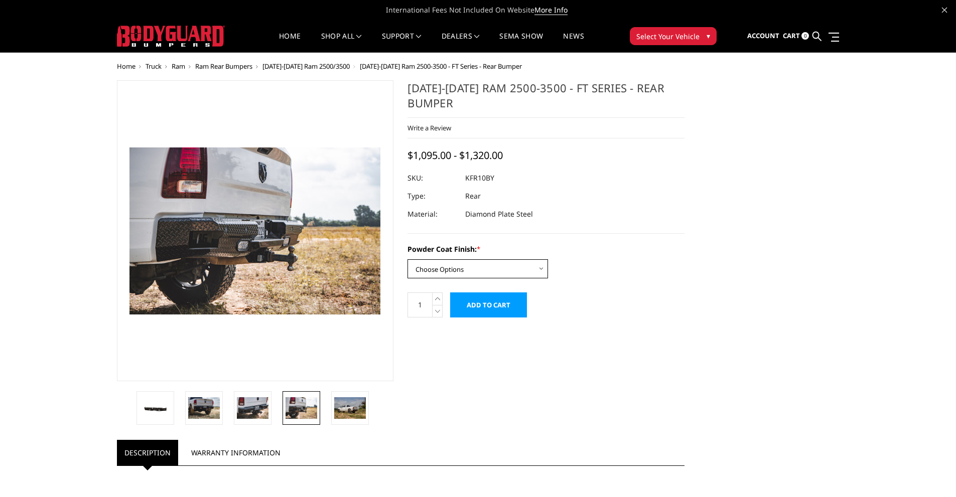
click at [483, 275] on select "Choose Options Bare Metal Gloss Black Powder Coat Textured Black Powder Coat" at bounding box center [477, 268] width 140 height 19
select select "3412"
click at [407, 259] on select "Choose Options Bare Metal Gloss Black Powder Coat Textured Black Powder Coat" at bounding box center [477, 268] width 140 height 19
